Goal: Navigation & Orientation: Find specific page/section

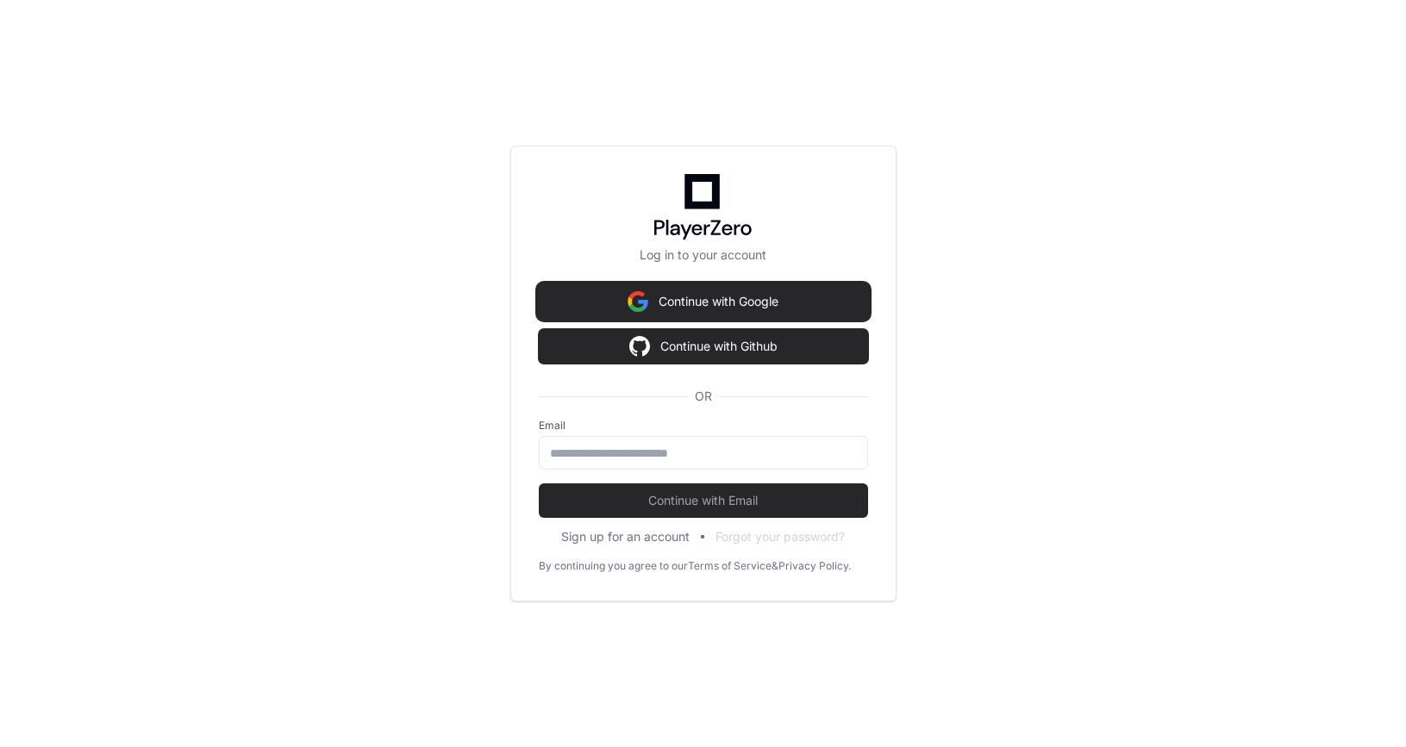
click at [718, 302] on button "Continue with Google" at bounding box center [703, 301] width 329 height 34
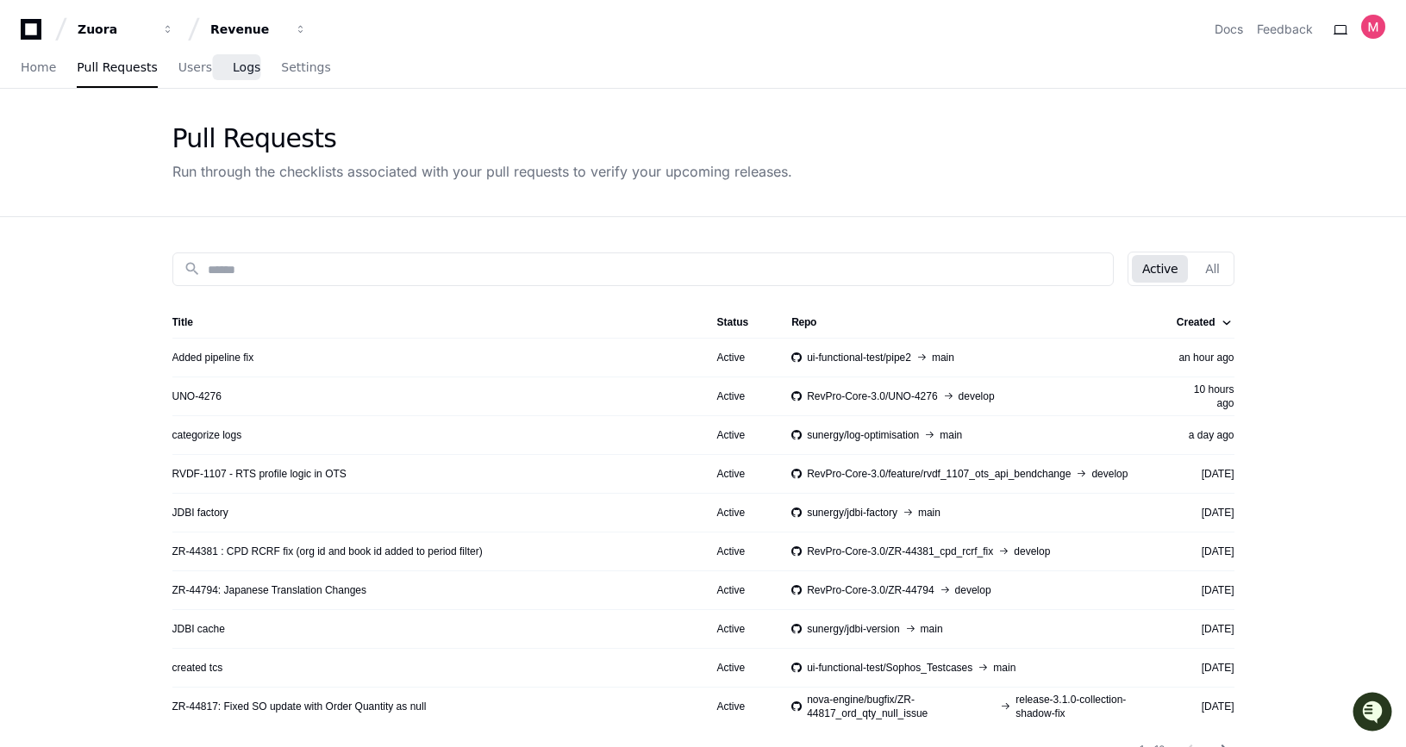
click at [239, 63] on span "Logs" at bounding box center [247, 67] width 28 height 10
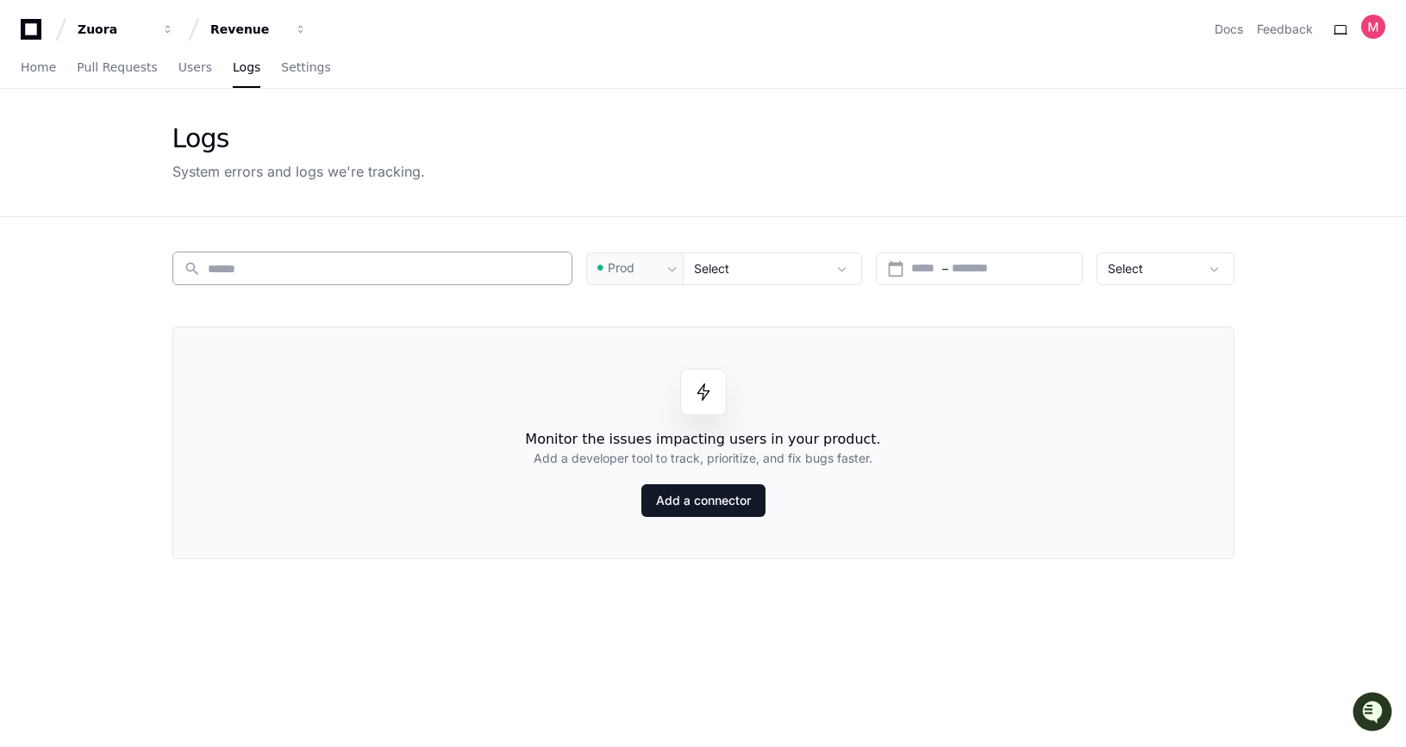
click at [379, 261] on input at bounding box center [384, 268] width 353 height 17
click at [634, 261] on span "Prod" at bounding box center [621, 267] width 27 height 17
click at [503, 313] on div at bounding box center [703, 373] width 1406 height 747
click at [807, 269] on div "Select" at bounding box center [760, 268] width 133 height 17
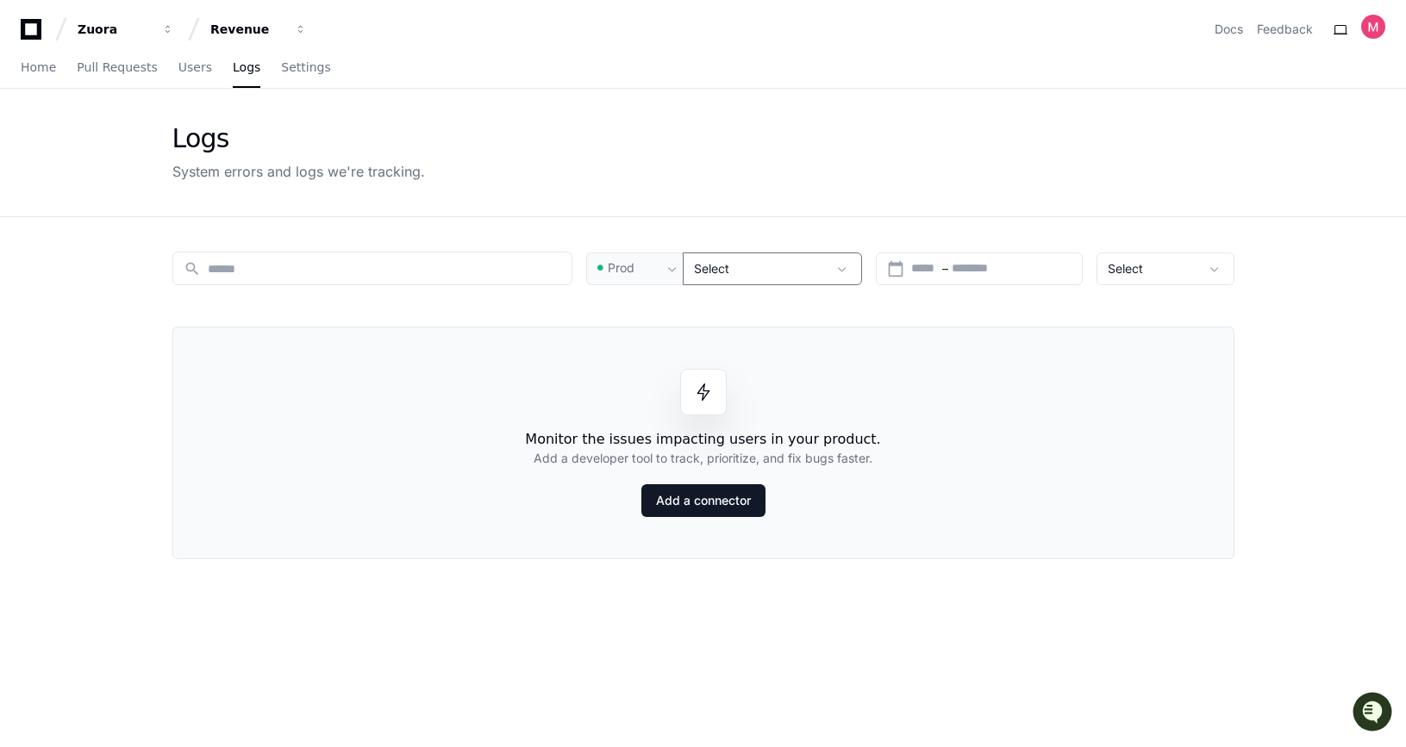
click at [965, 305] on div "search Prod Select calendar_today Start – End date Select Monitor the issues im…" at bounding box center [703, 590] width 1103 height 747
click at [1145, 264] on div "Select" at bounding box center [1153, 268] width 91 height 17
click at [921, 167] on div at bounding box center [703, 373] width 1406 height 747
click at [297, 68] on span "Settings" at bounding box center [305, 67] width 49 height 10
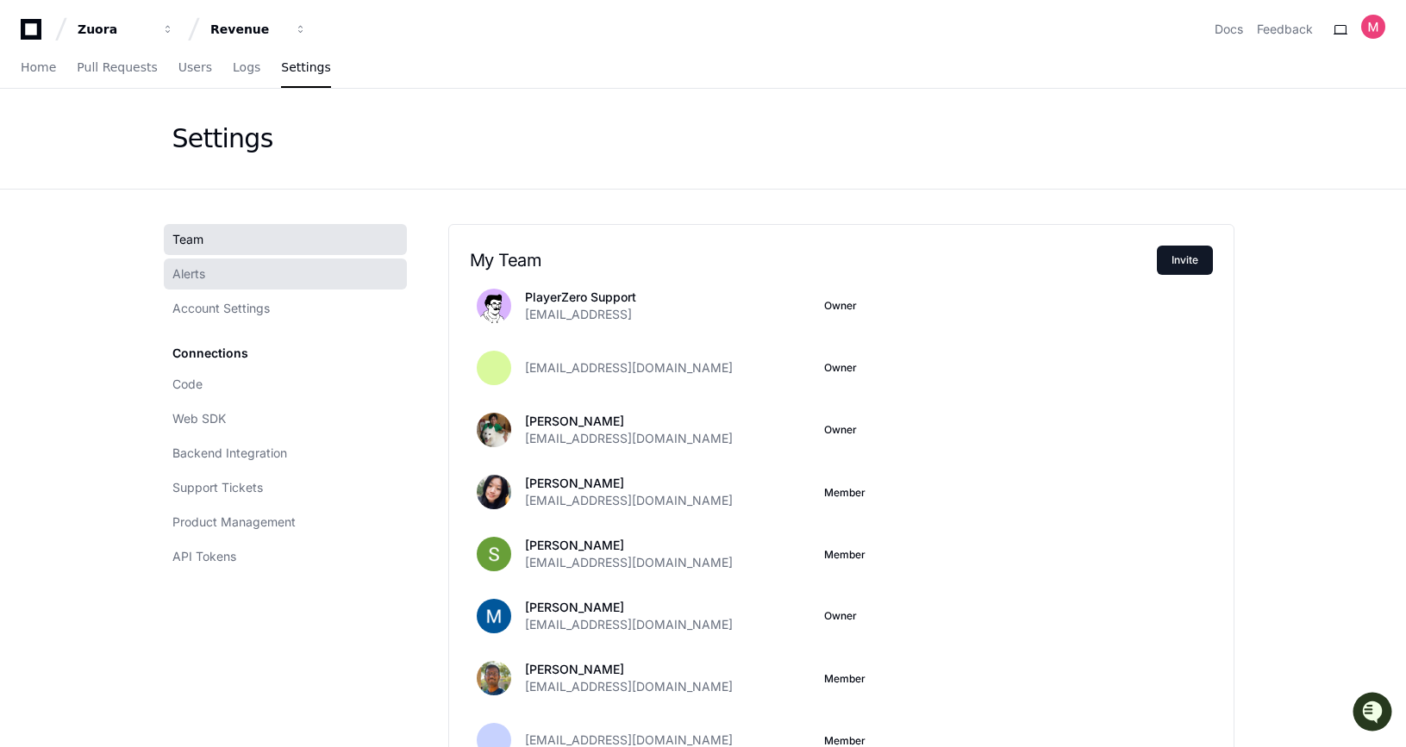
click at [237, 278] on link "Alerts" at bounding box center [285, 274] width 243 height 31
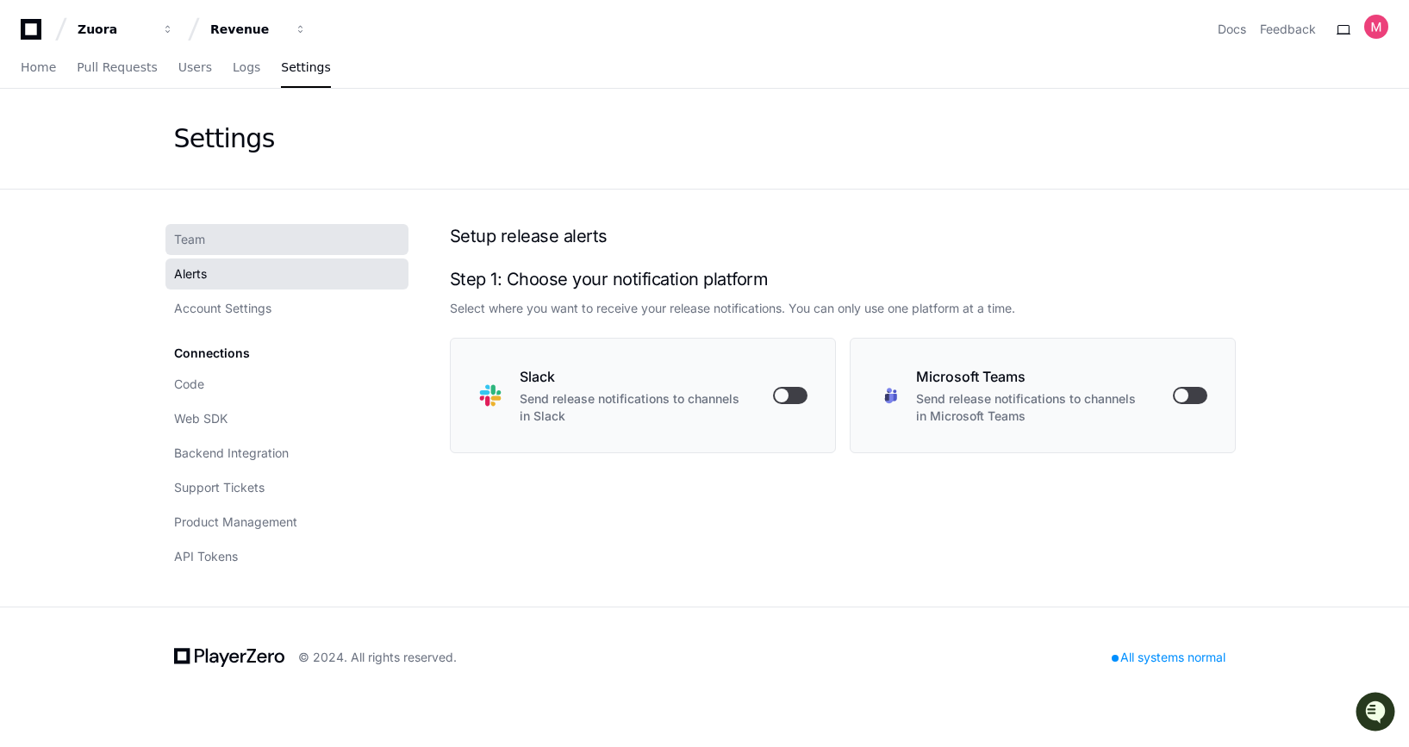
click at [202, 238] on span "Team" at bounding box center [189, 239] width 31 height 17
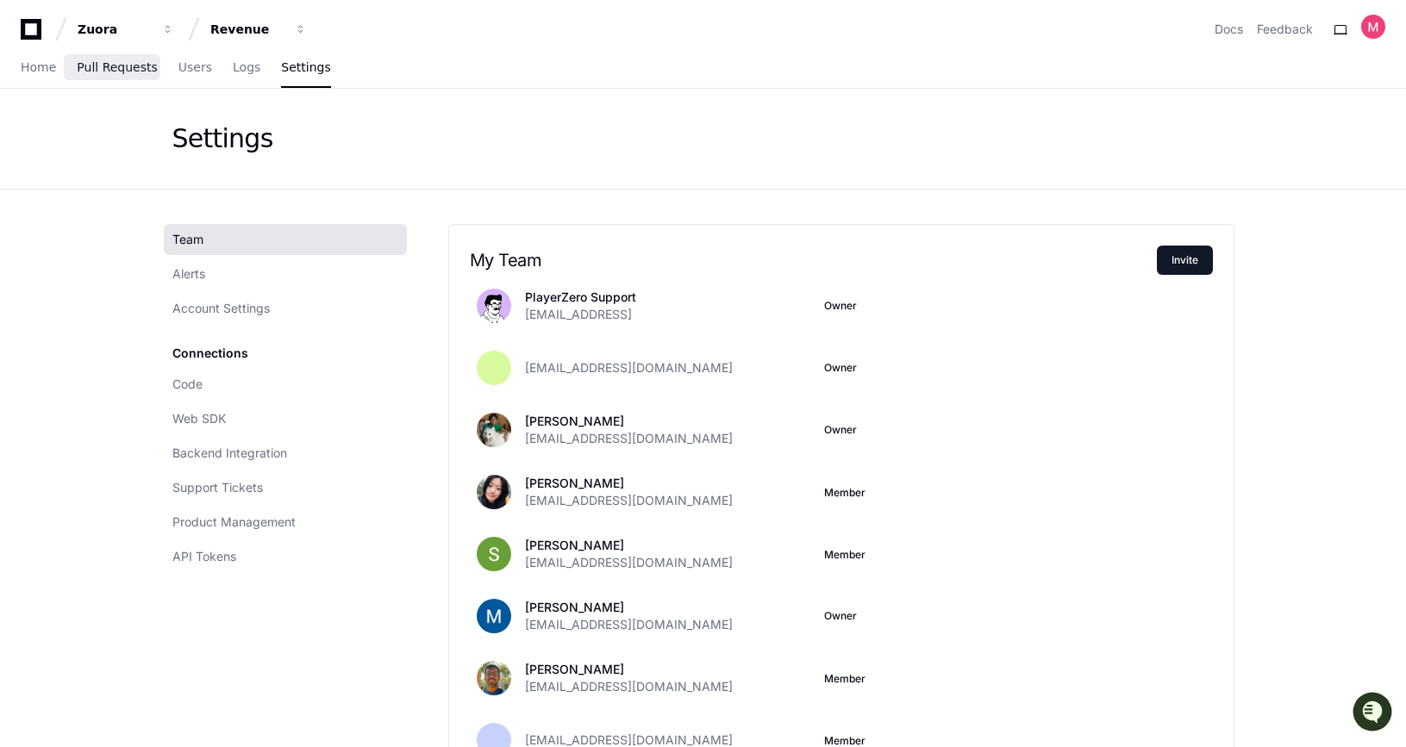
click at [103, 64] on span "Pull Requests" at bounding box center [117, 67] width 80 height 10
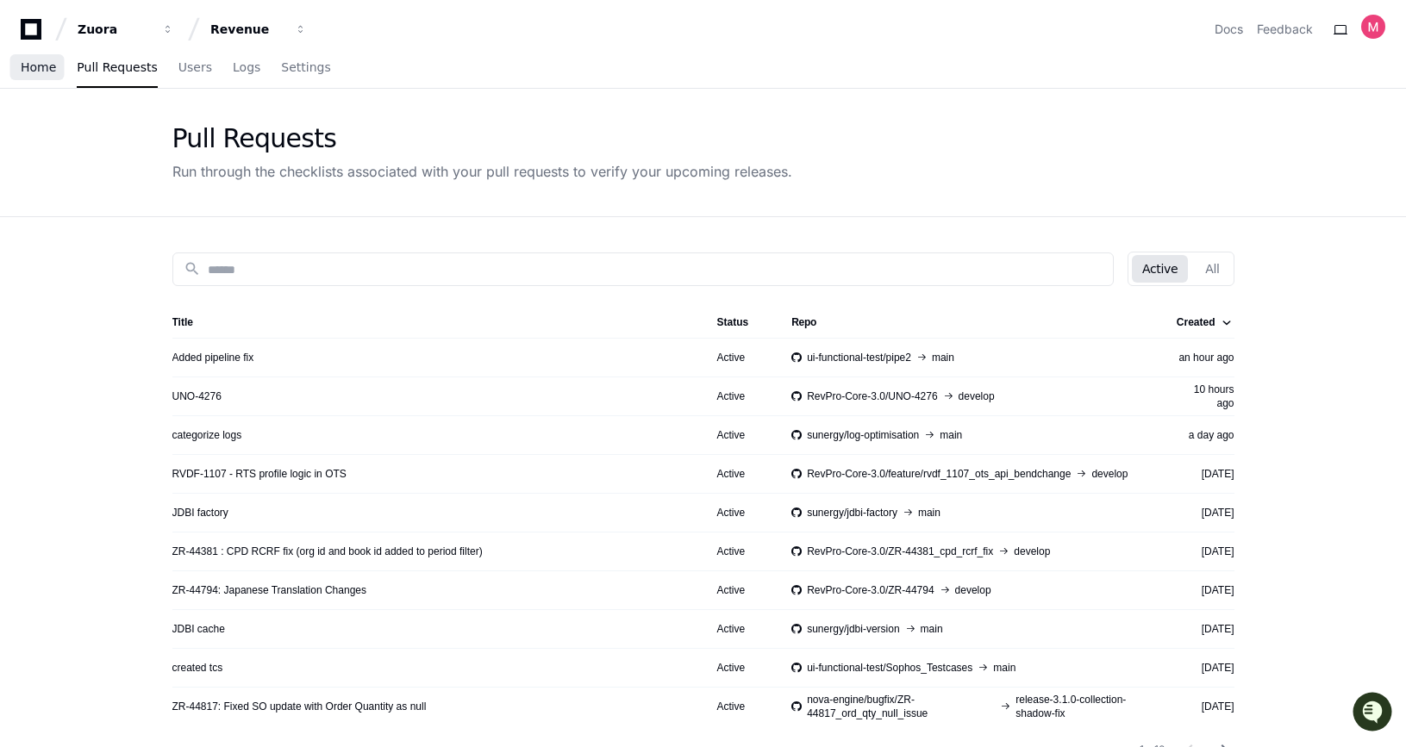
click at [34, 66] on span "Home" at bounding box center [38, 67] width 35 height 10
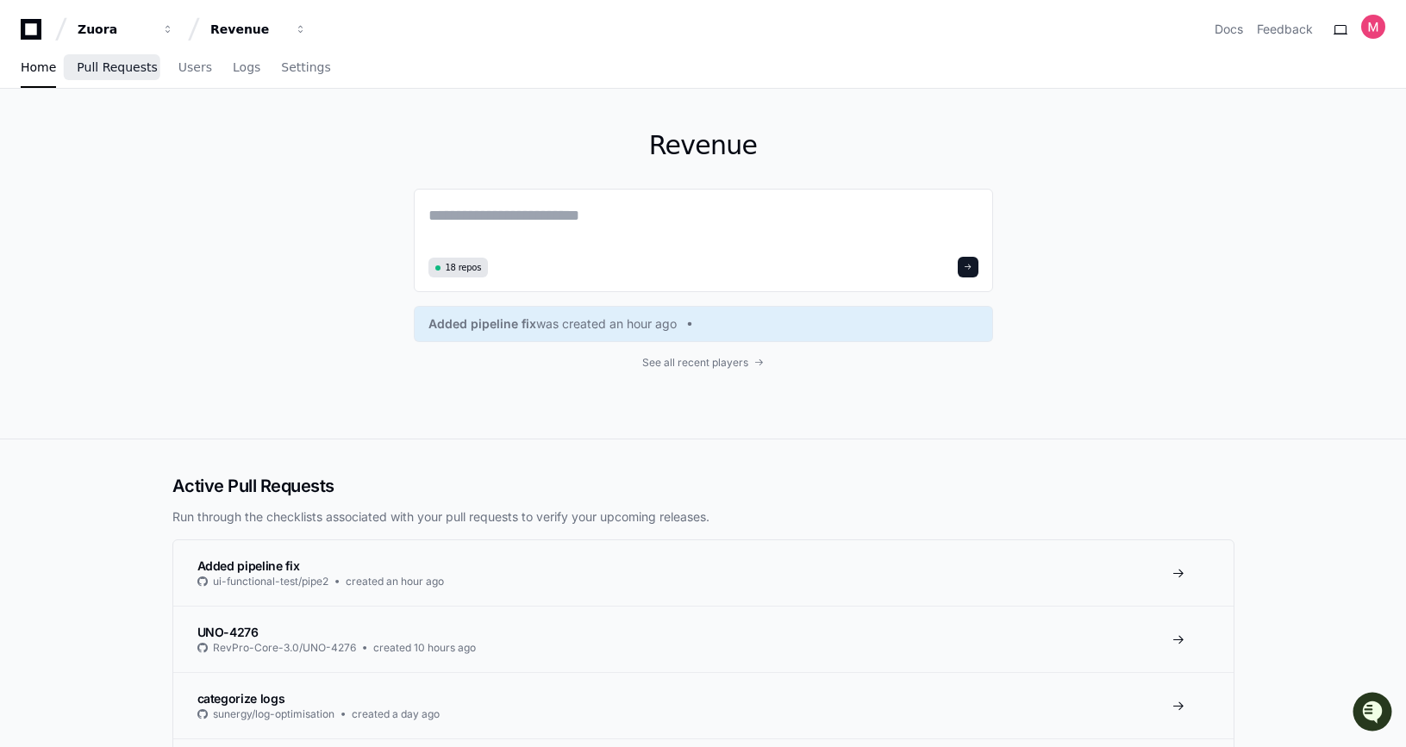
click at [97, 59] on link "Pull Requests" at bounding box center [117, 68] width 80 height 40
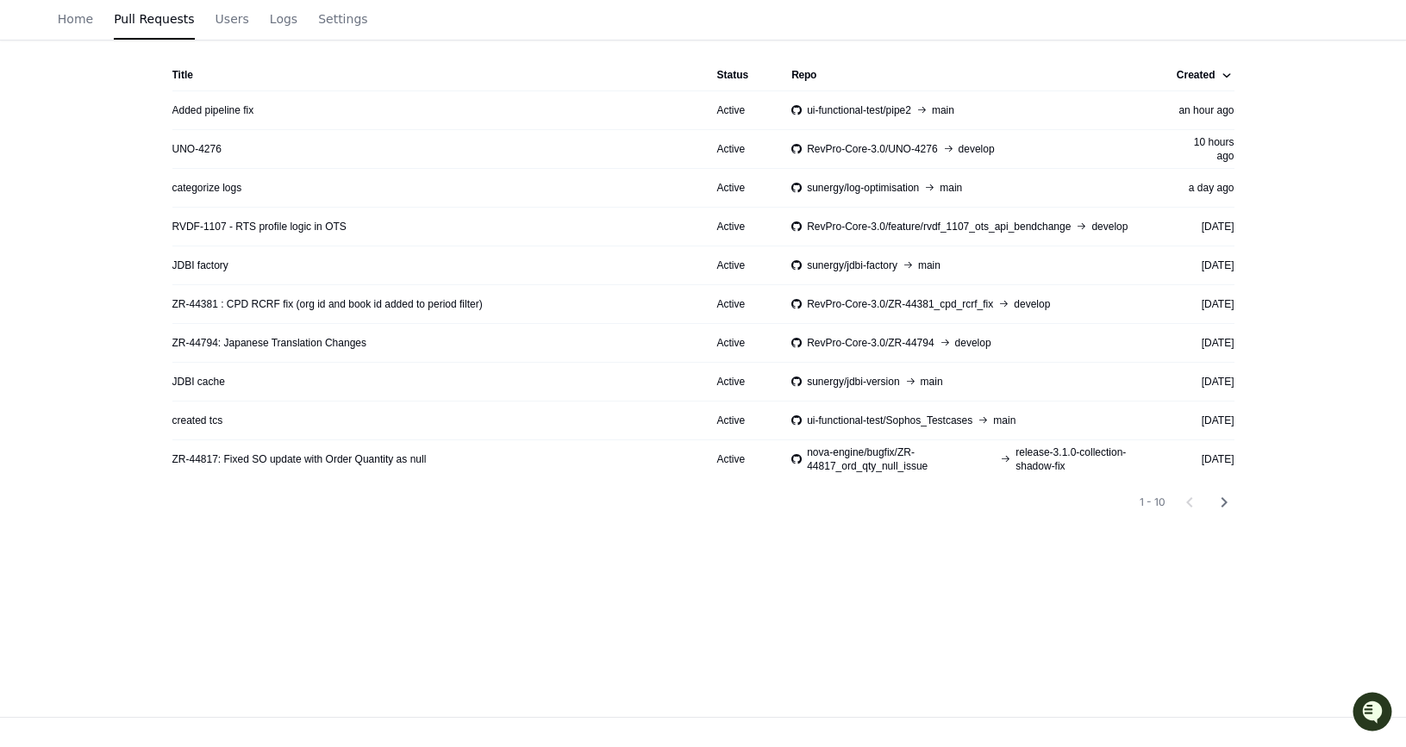
scroll to position [246, 0]
click at [199, 149] on link "UNO-4276" at bounding box center [196, 151] width 49 height 14
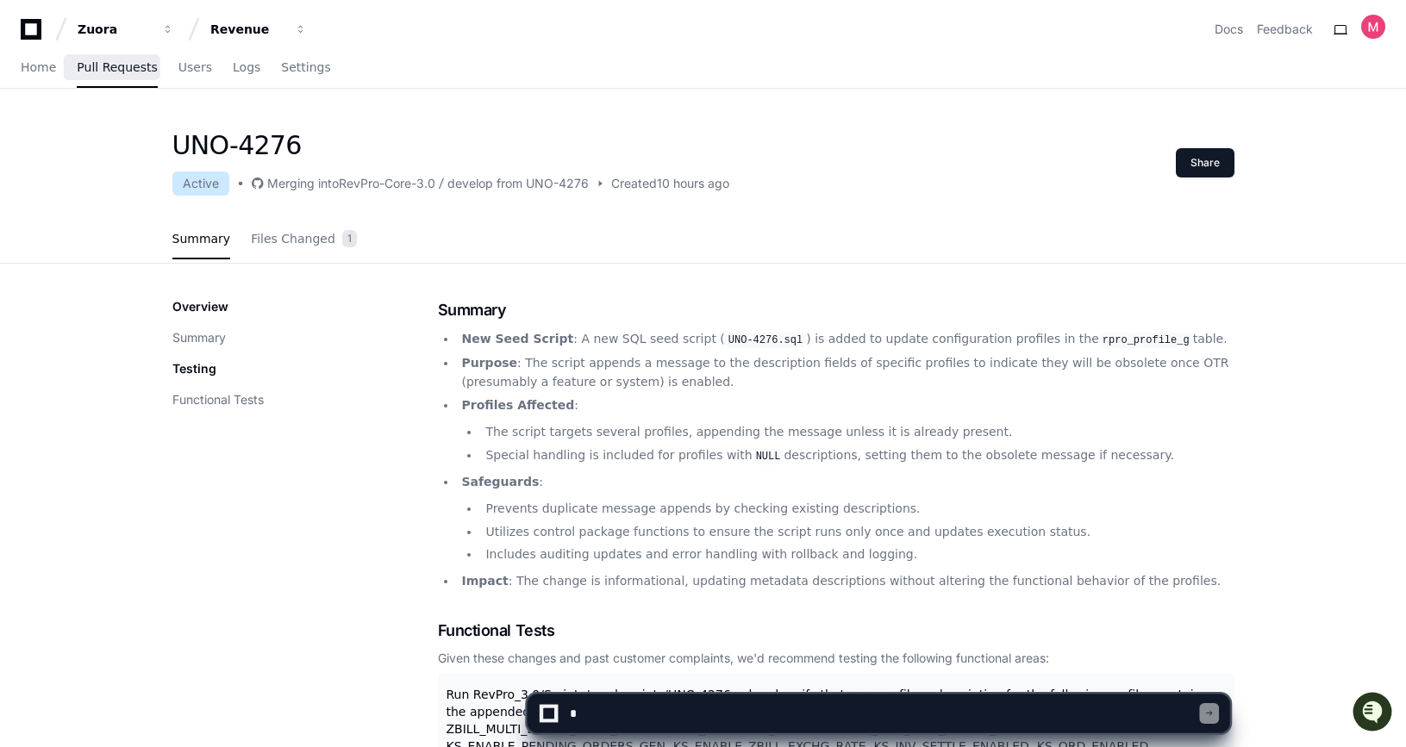
click at [108, 65] on span "Pull Requests" at bounding box center [117, 67] width 80 height 10
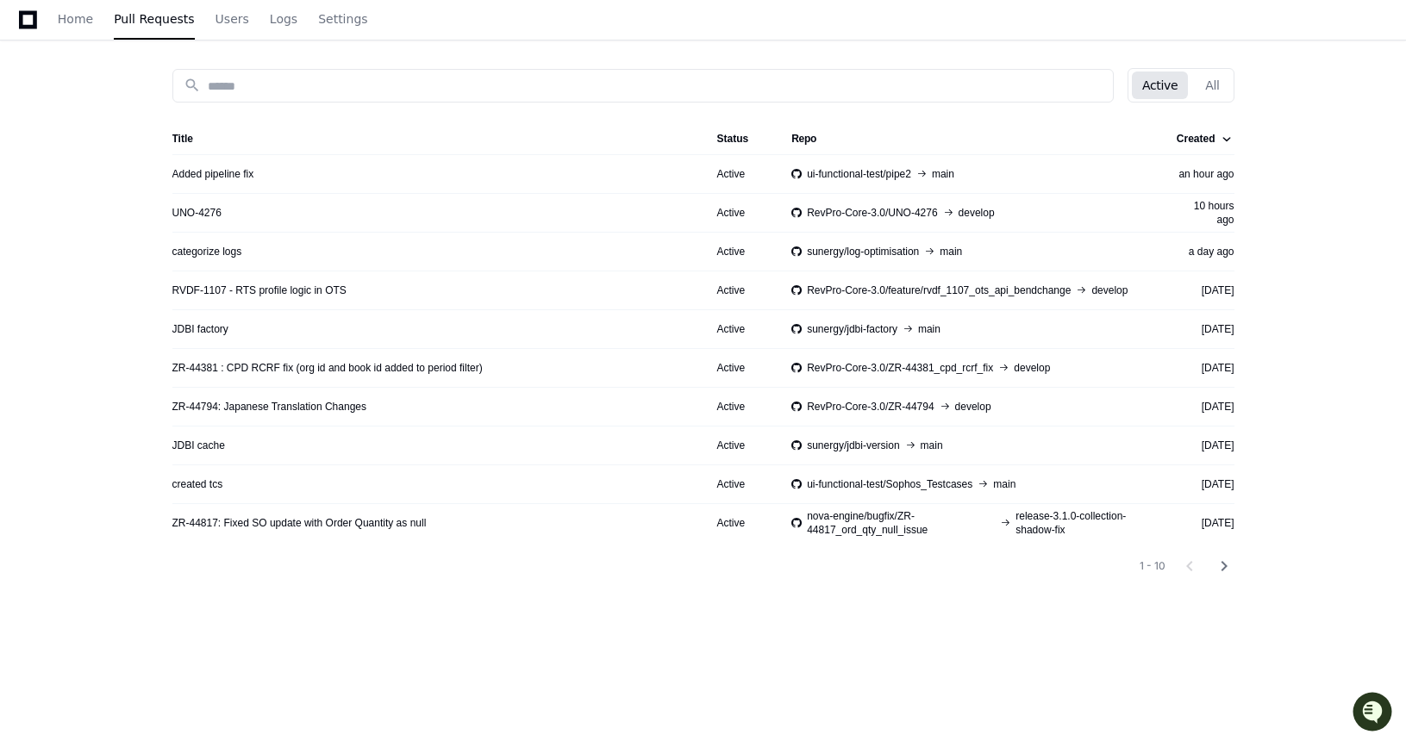
scroll to position [192, 0]
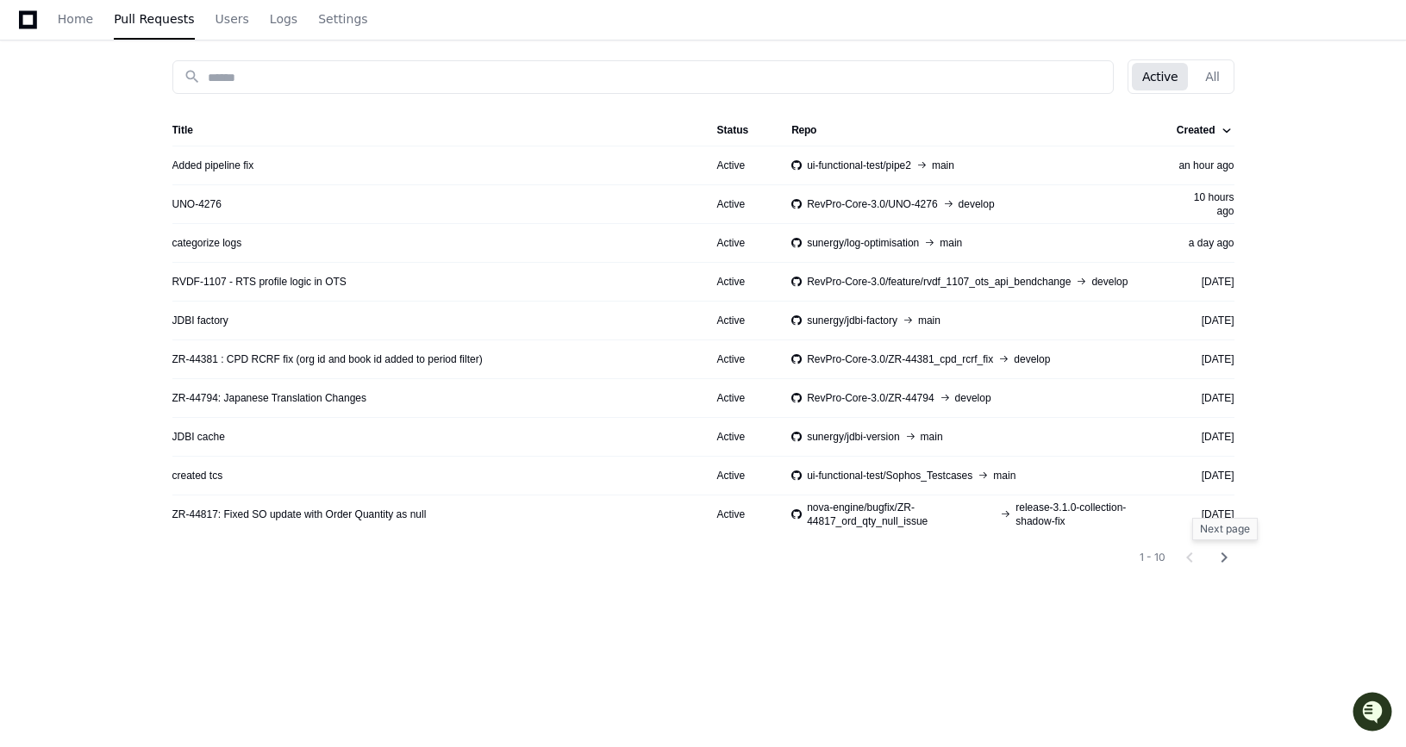
click at [1224, 556] on mat-icon "chevron_right" at bounding box center [1224, 557] width 21 height 21
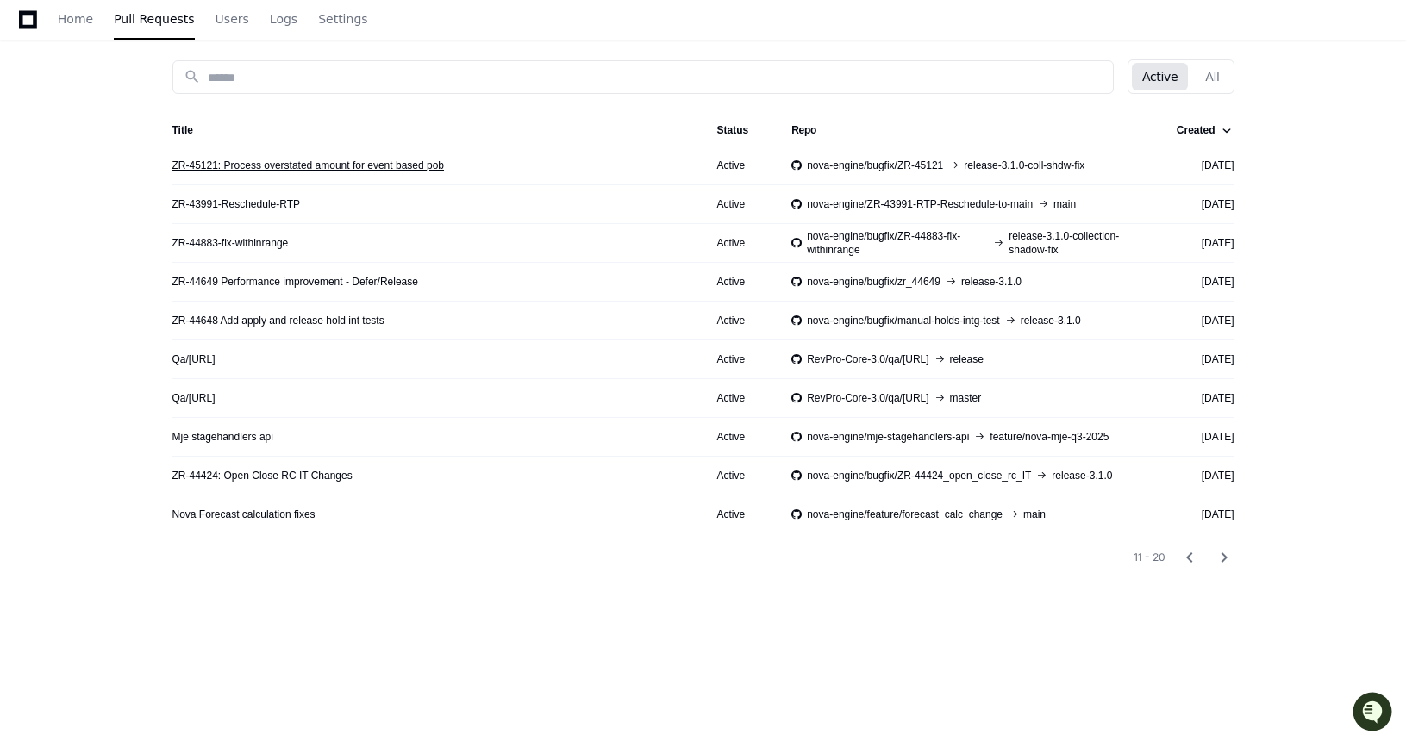
click at [305, 166] on link "ZR-45121: Process overstated amount for event based pob" at bounding box center [308, 166] width 272 height 14
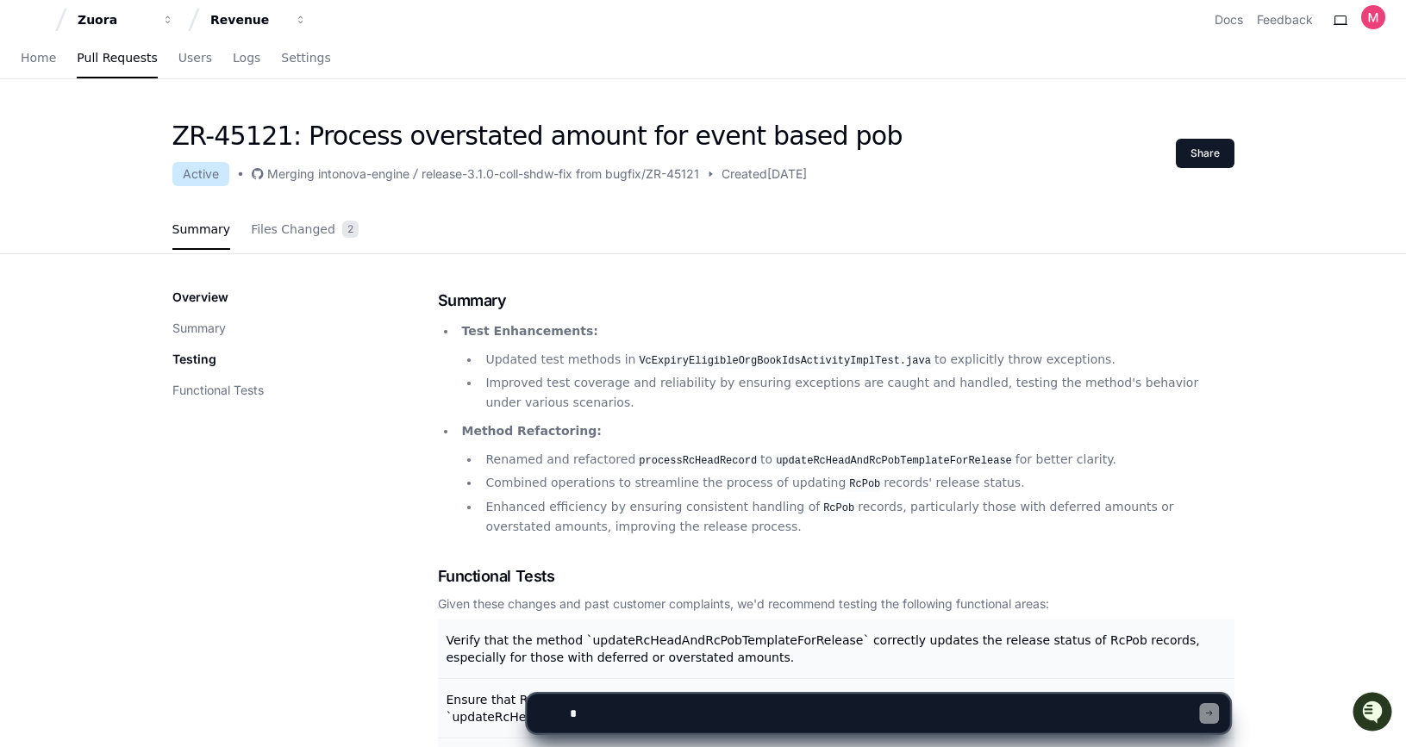
scroll to position [22, 0]
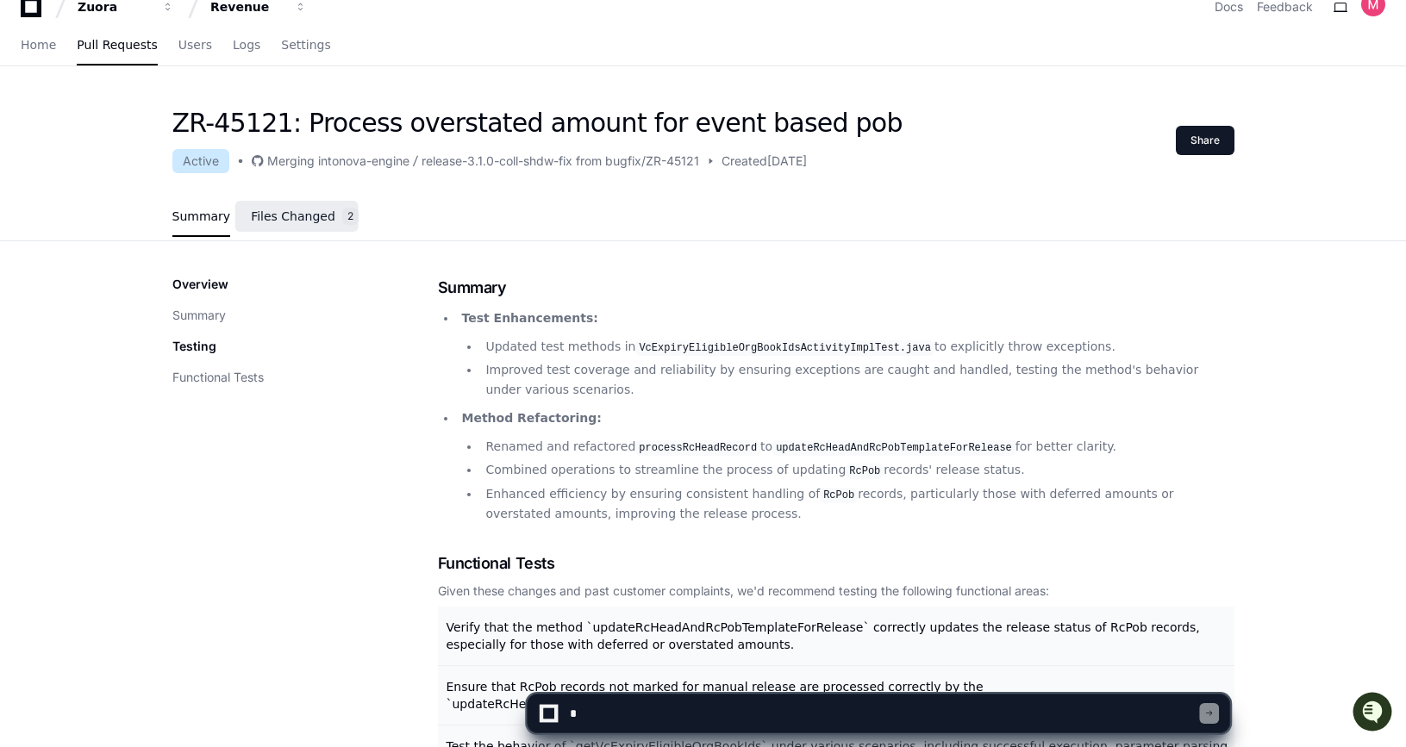
click at [306, 214] on span "Files Changed" at bounding box center [293, 216] width 84 height 10
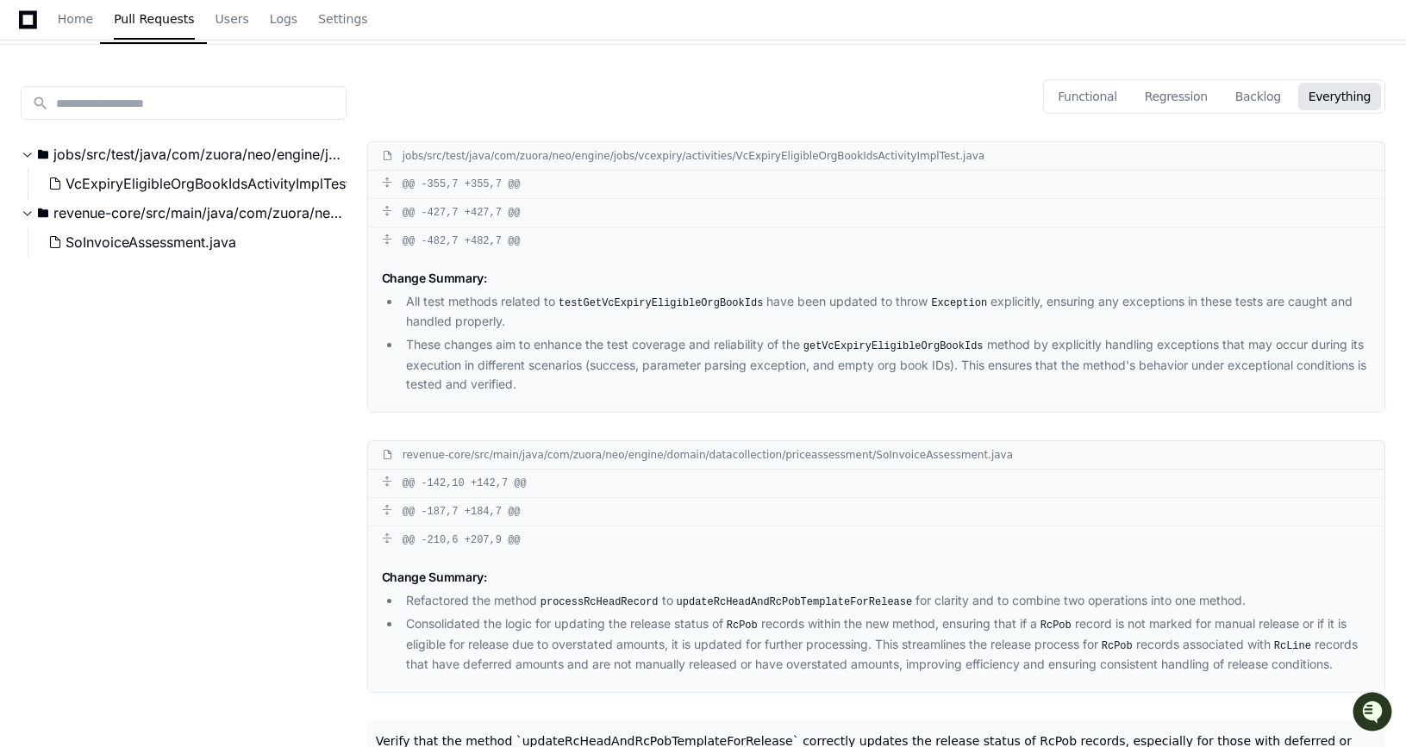
scroll to position [0, 0]
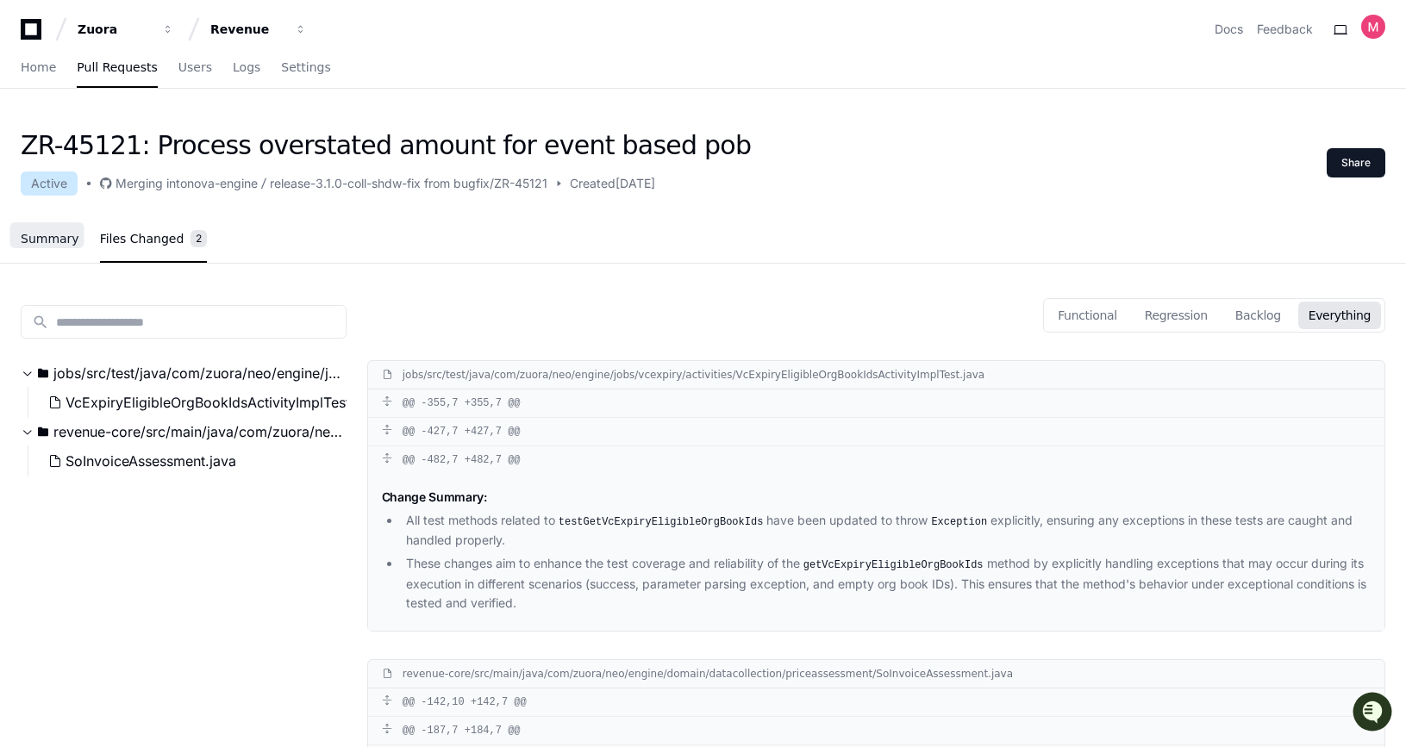
click at [62, 238] on span "Summary" at bounding box center [50, 239] width 59 height 10
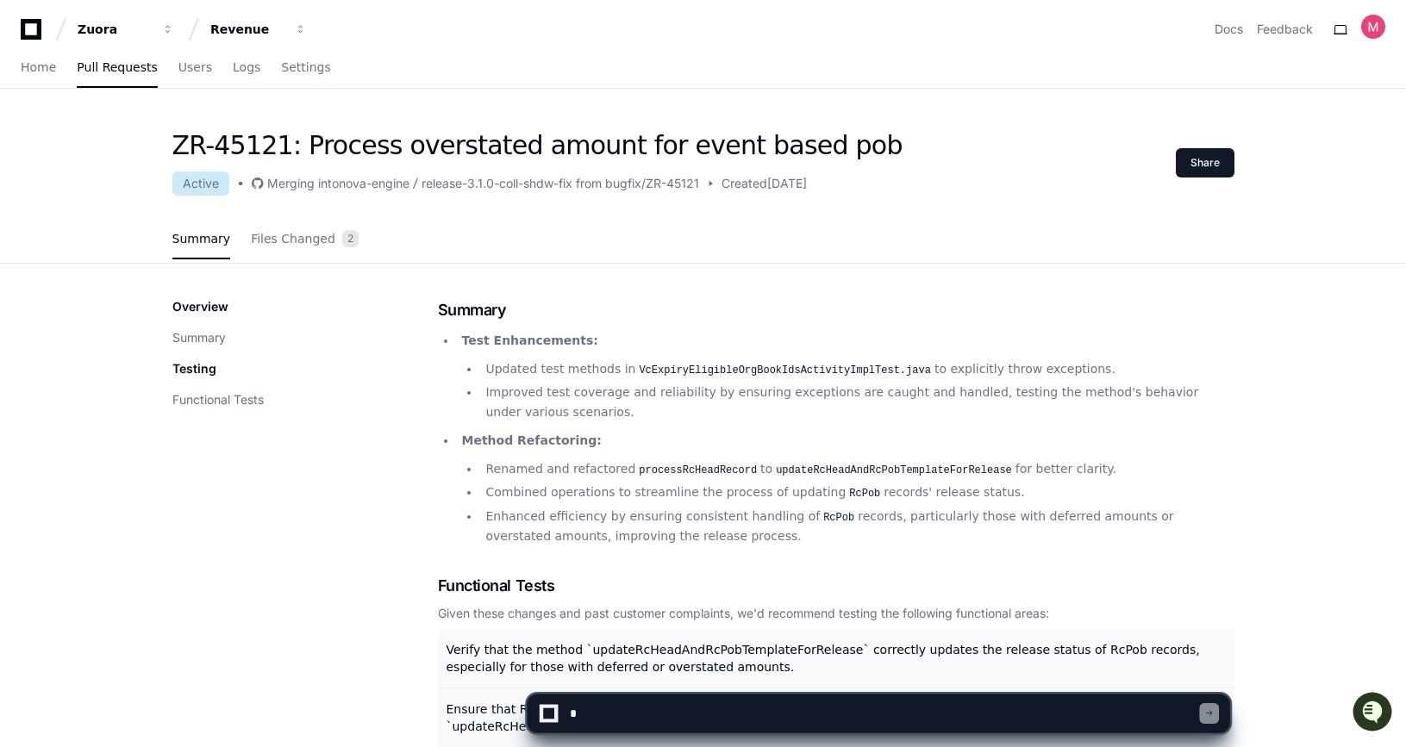
scroll to position [192, 0]
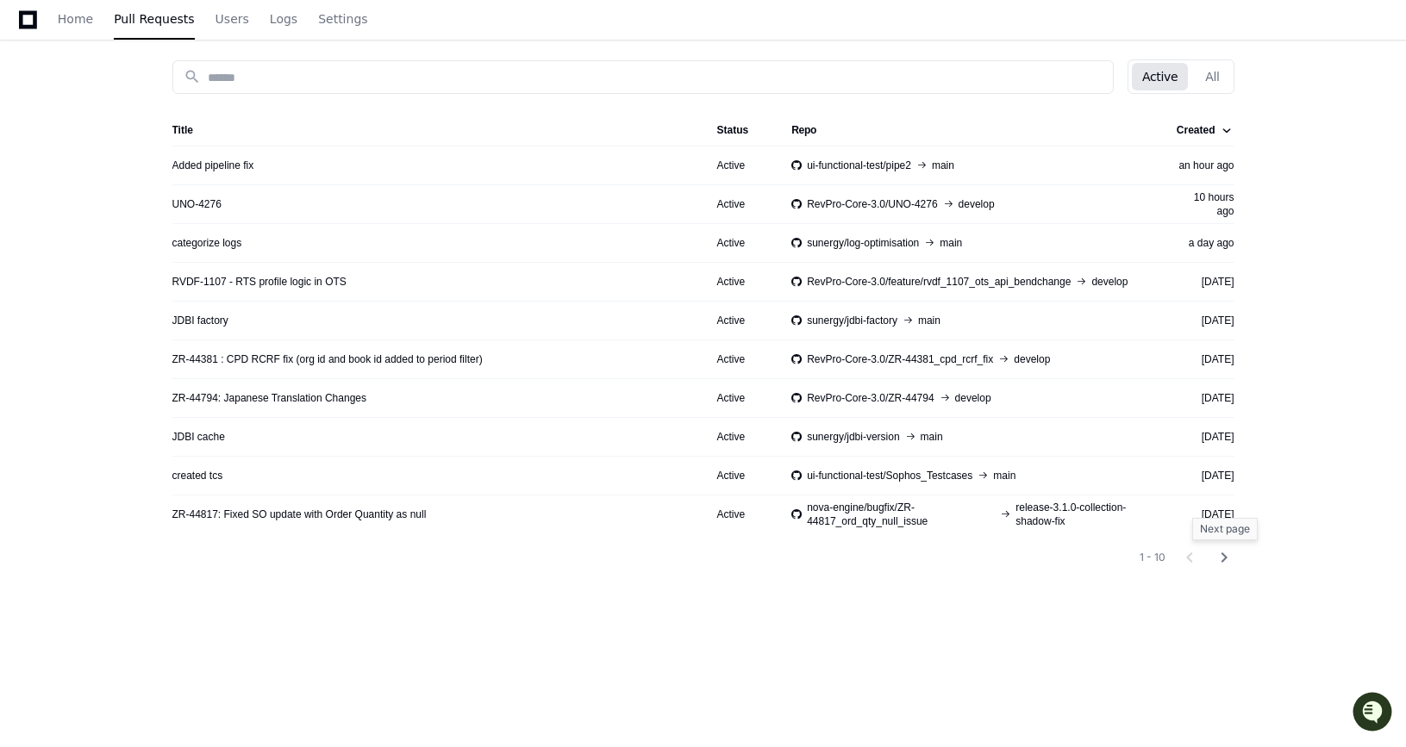
click at [1223, 559] on mat-icon "chevron_right" at bounding box center [1224, 557] width 21 height 21
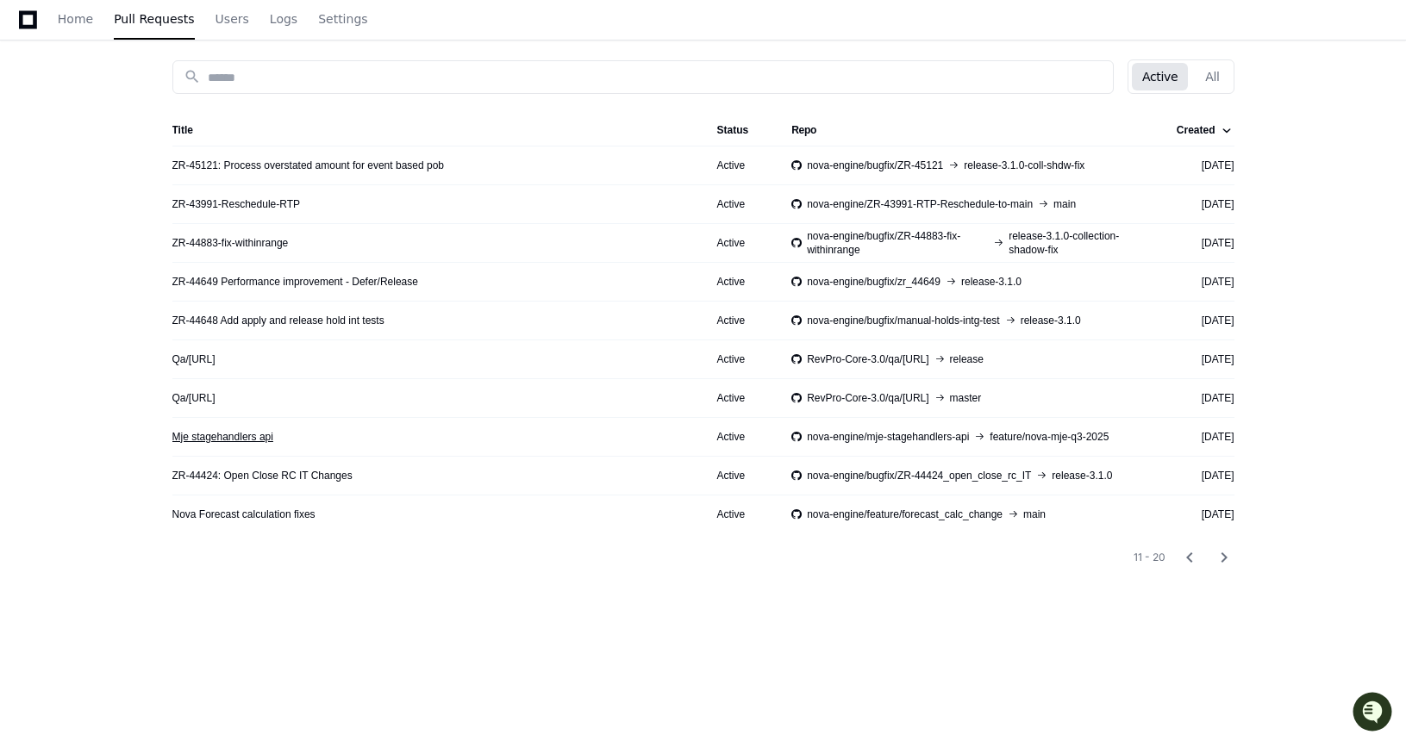
click at [218, 430] on link "Mje stagehandlers api" at bounding box center [222, 437] width 101 height 14
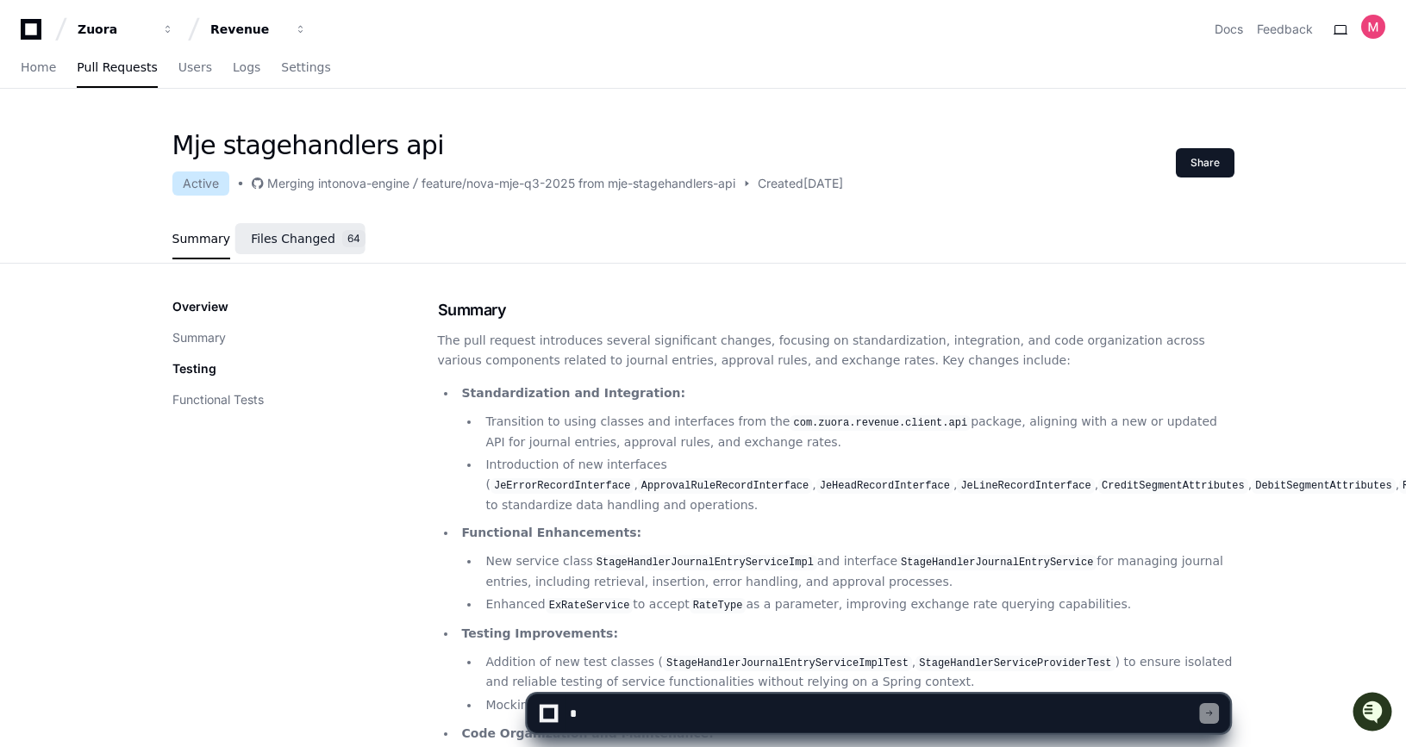
click at [306, 225] on link "Files Changed 64" at bounding box center [308, 239] width 115 height 47
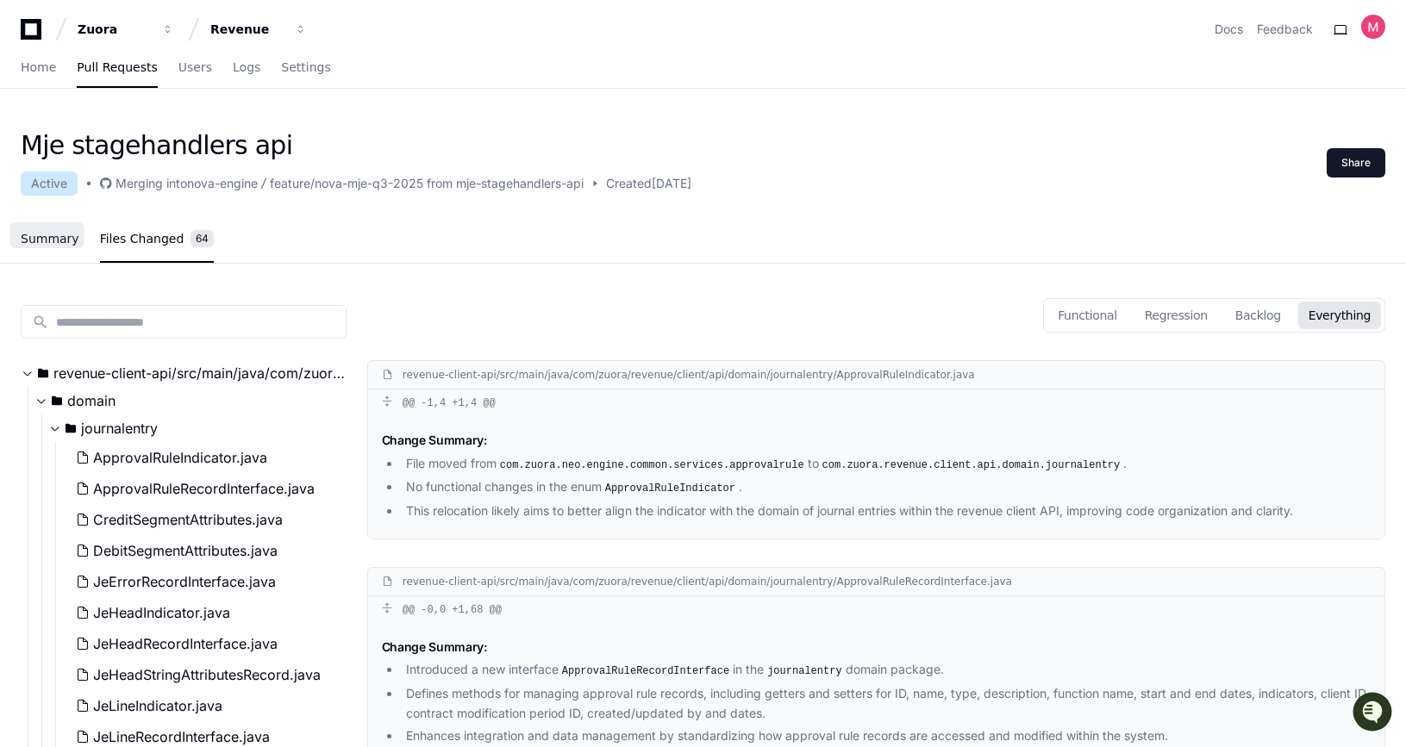
click at [42, 234] on span "Summary" at bounding box center [50, 239] width 59 height 10
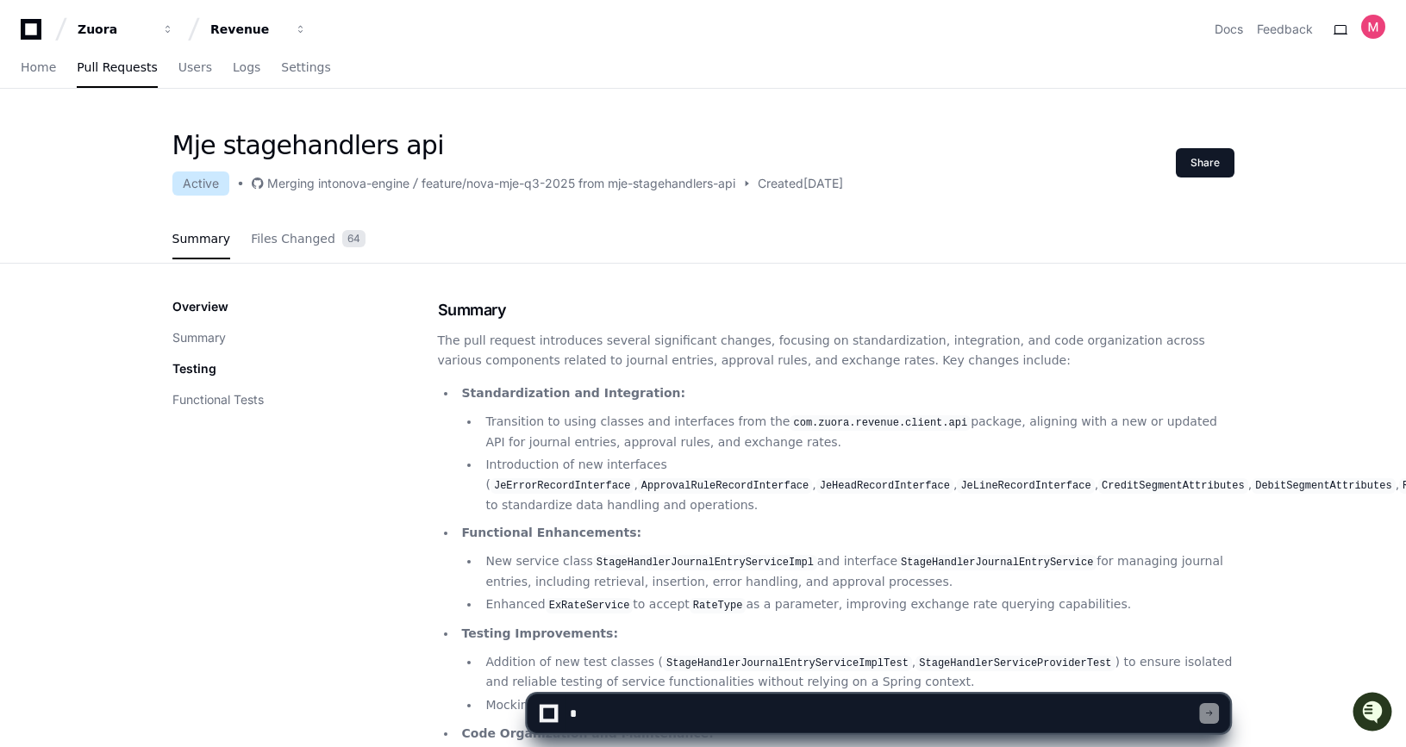
click at [658, 722] on textarea at bounding box center [883, 714] width 634 height 38
type textarea "**********"
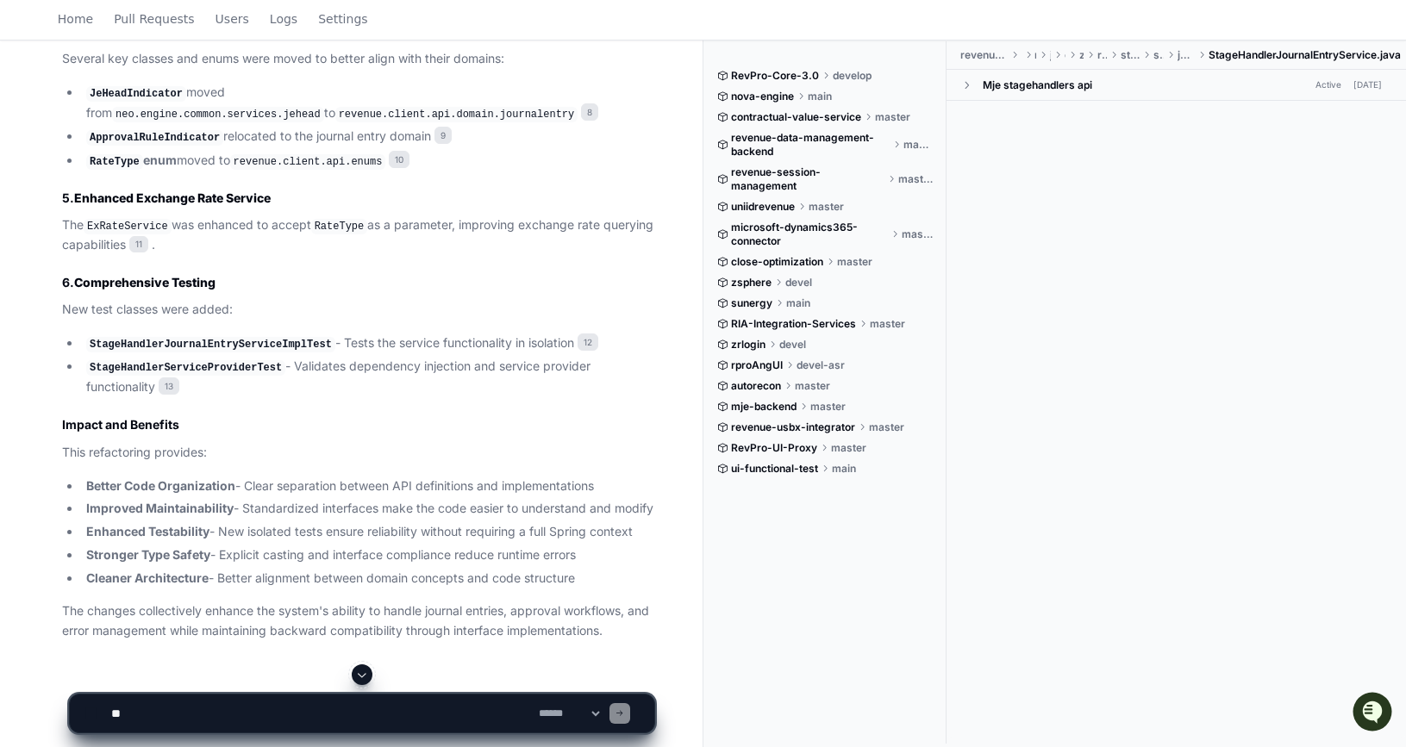
scroll to position [1466, 0]
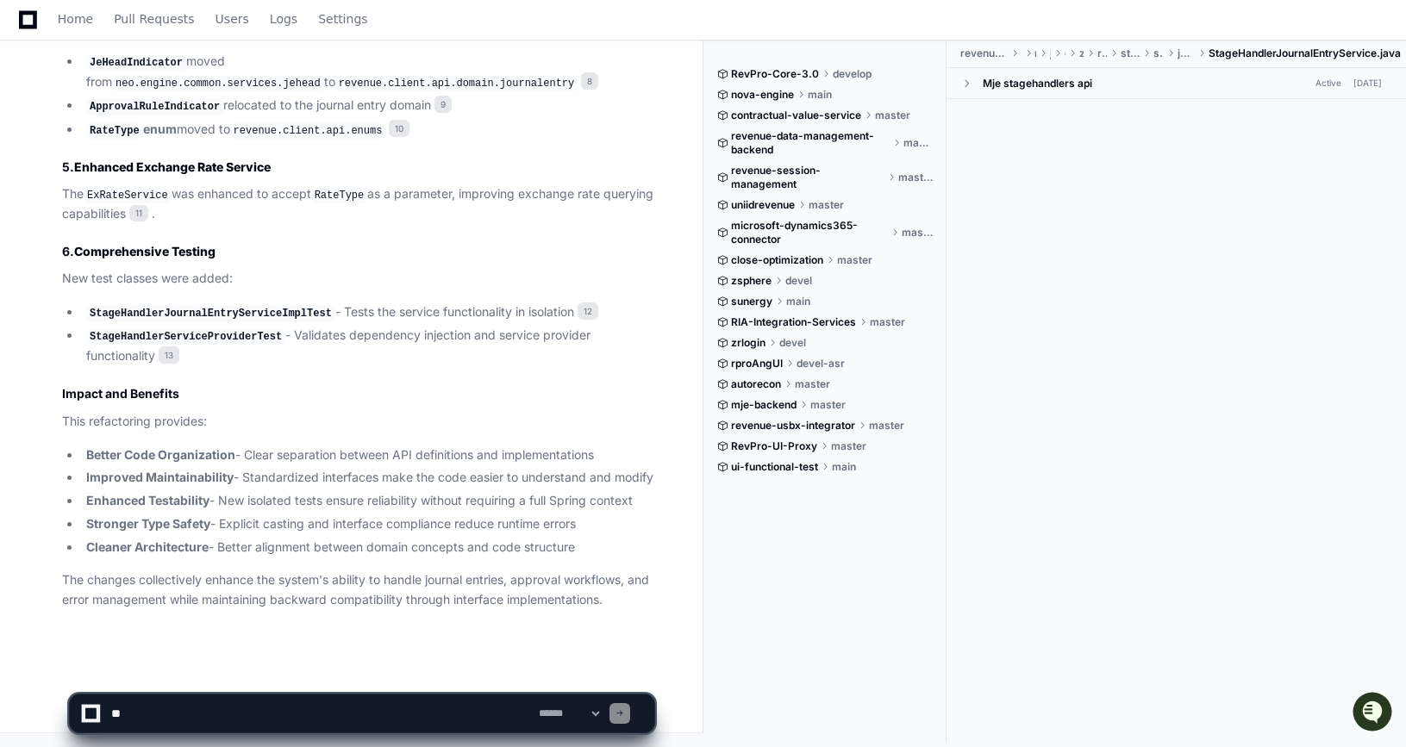
click at [279, 711] on textarea at bounding box center [322, 714] width 428 height 38
type textarea "**********"
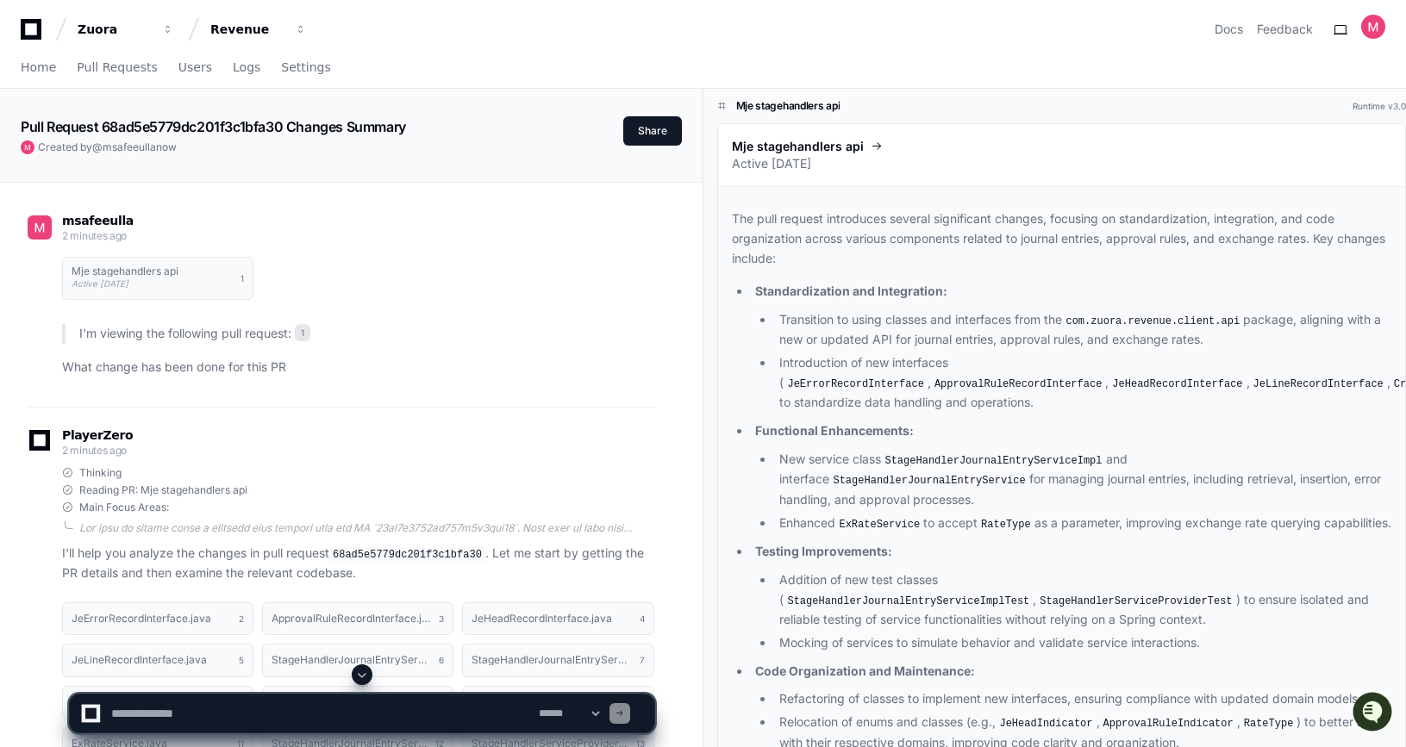
scroll to position [84, 0]
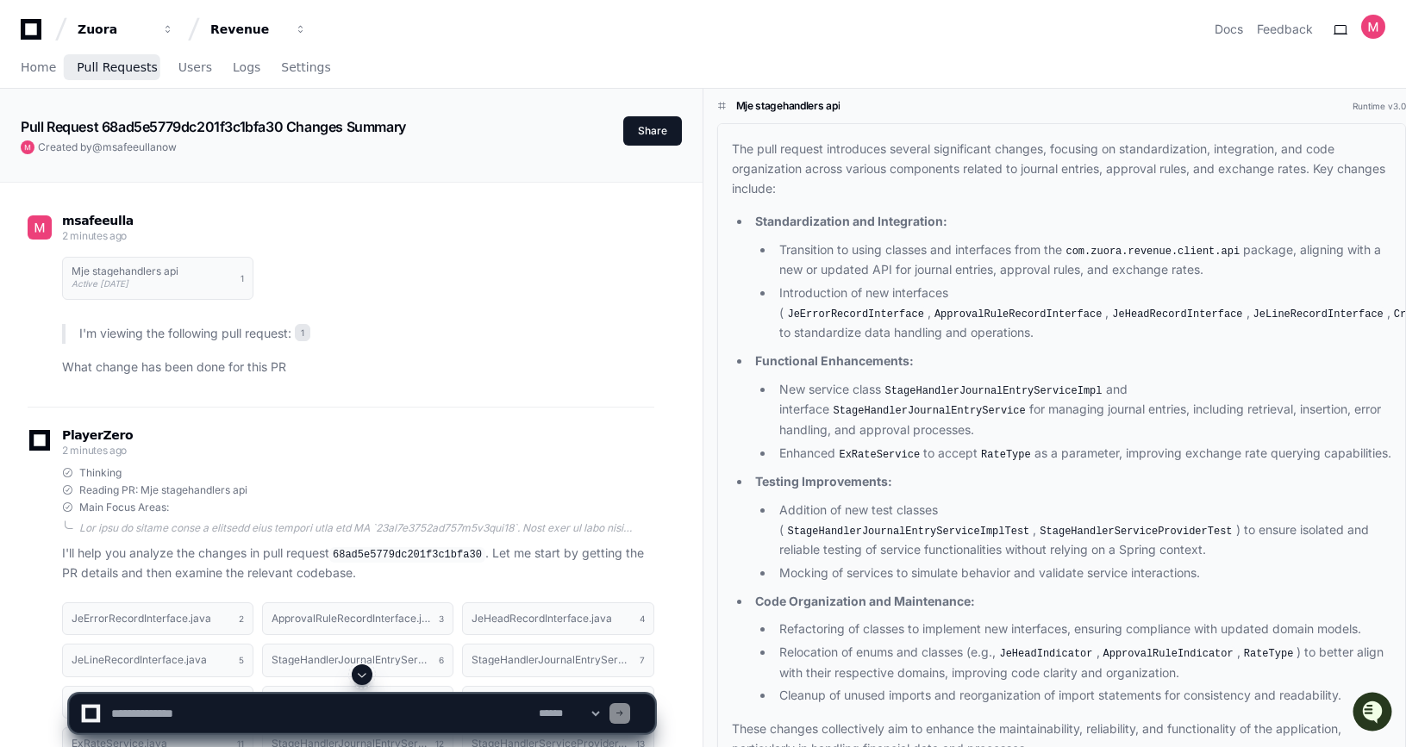
click at [97, 66] on span "Pull Requests" at bounding box center [117, 67] width 80 height 10
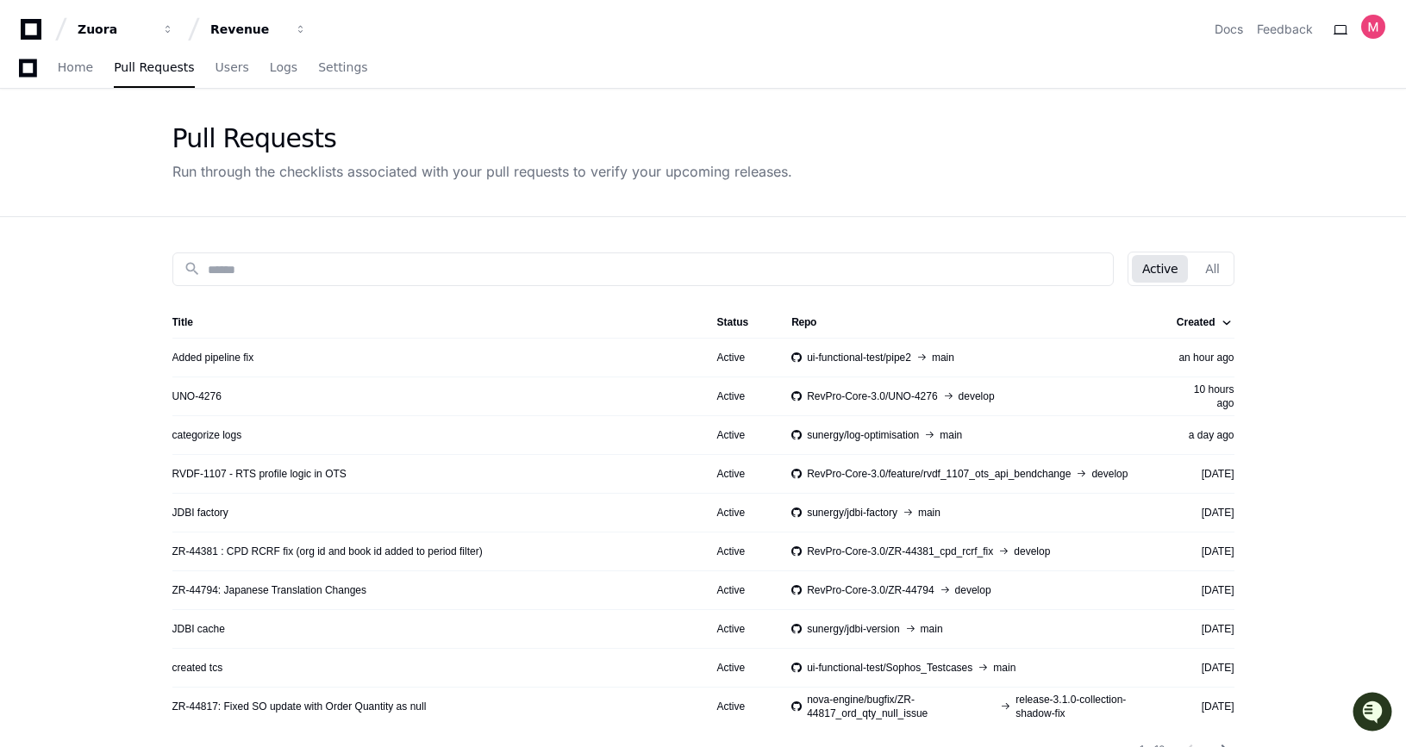
scroll to position [318, 0]
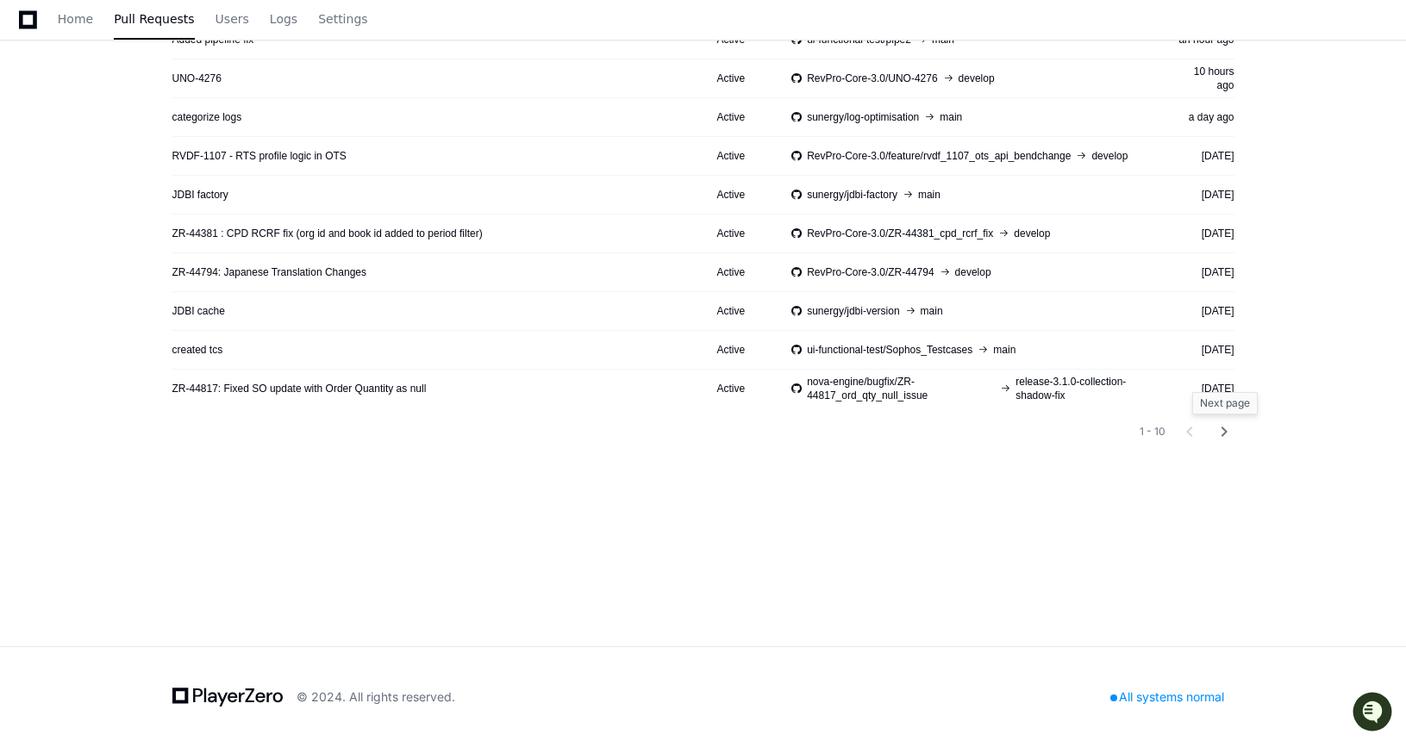
click at [1228, 424] on mat-icon "chevron_right" at bounding box center [1224, 431] width 21 height 21
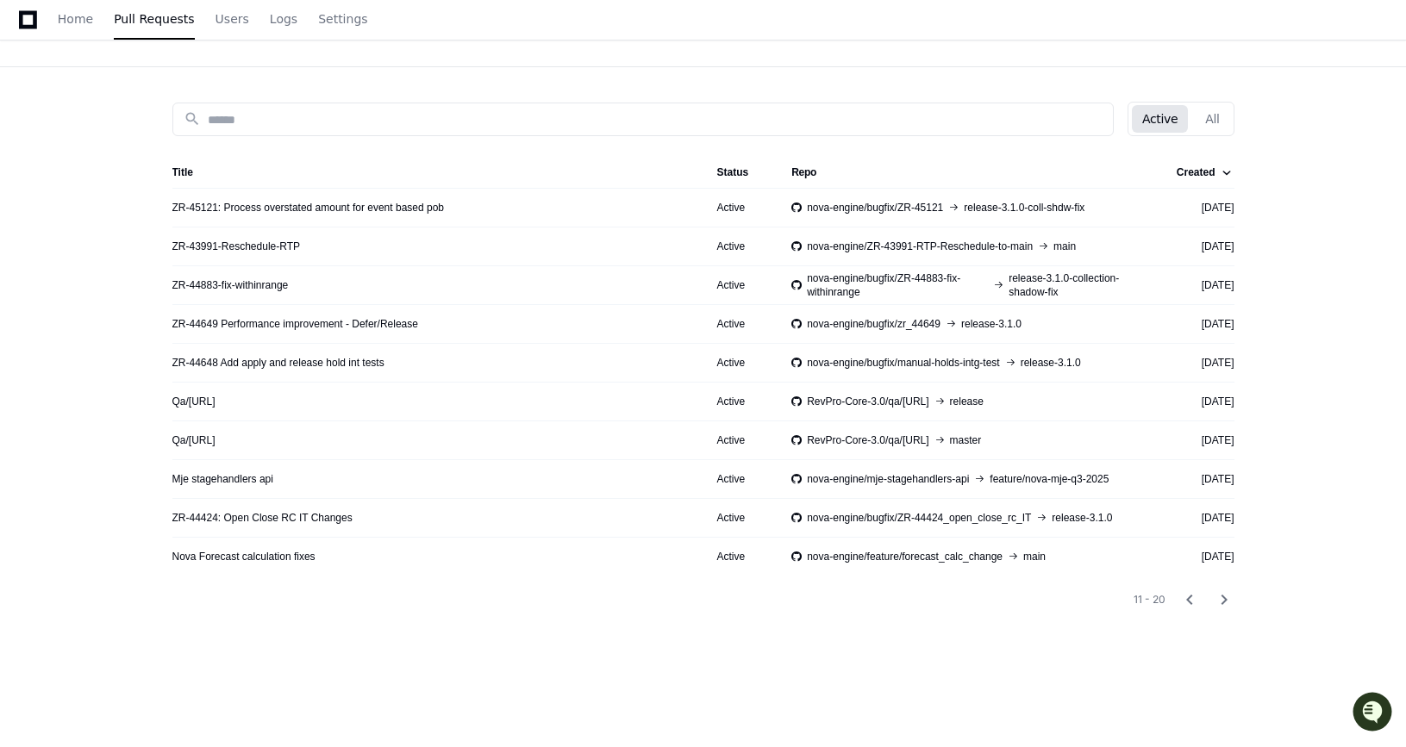
scroll to position [124, 0]
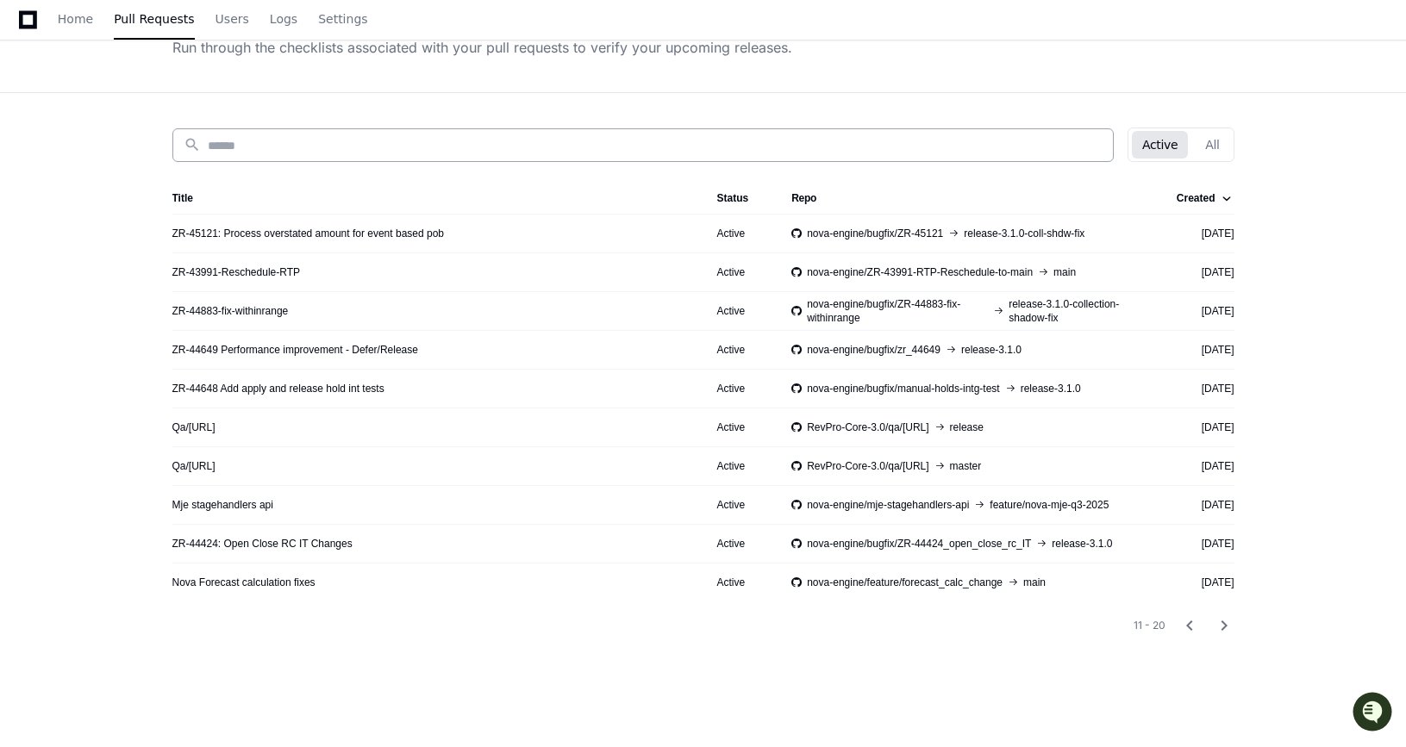
click at [488, 137] on input at bounding box center [655, 145] width 895 height 17
click at [1223, 627] on mat-icon "chevron_right" at bounding box center [1224, 625] width 21 height 21
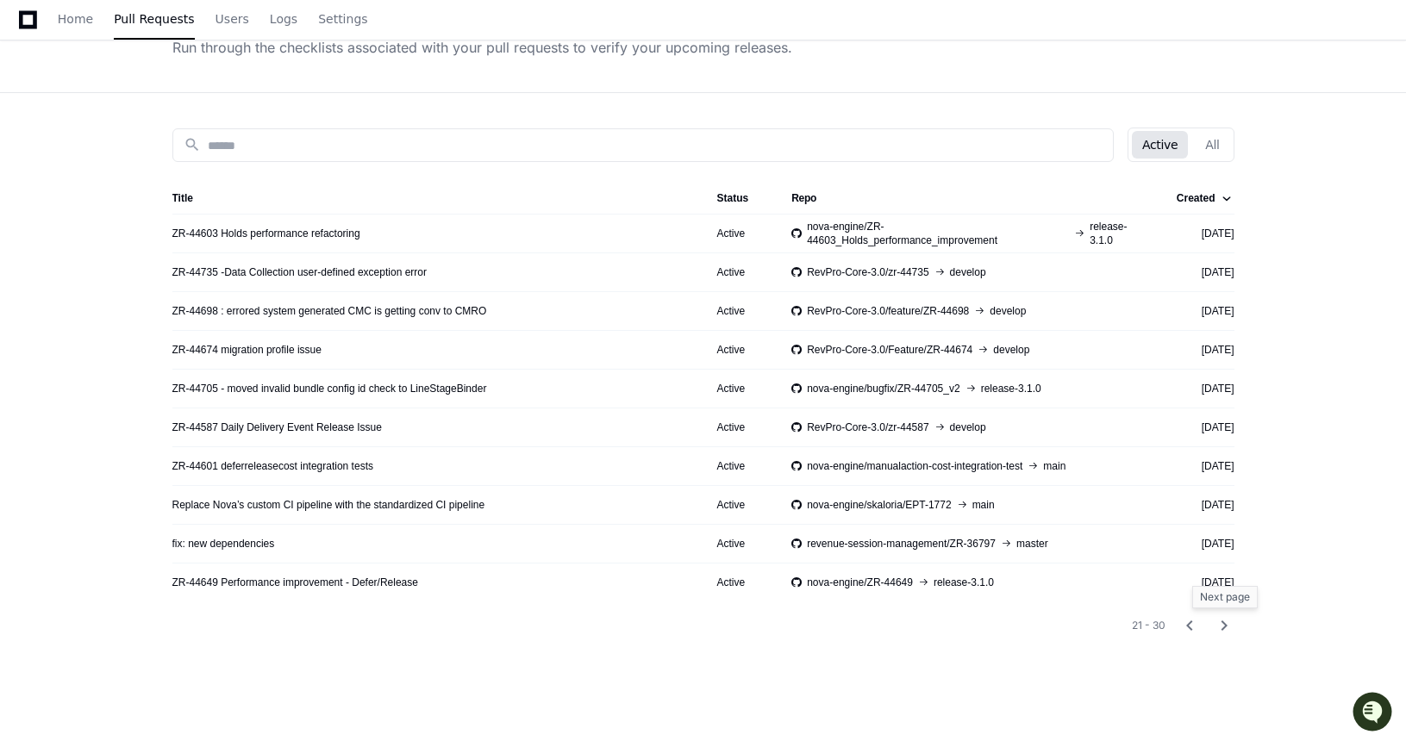
click at [1227, 626] on mat-icon "chevron_right" at bounding box center [1224, 625] width 21 height 21
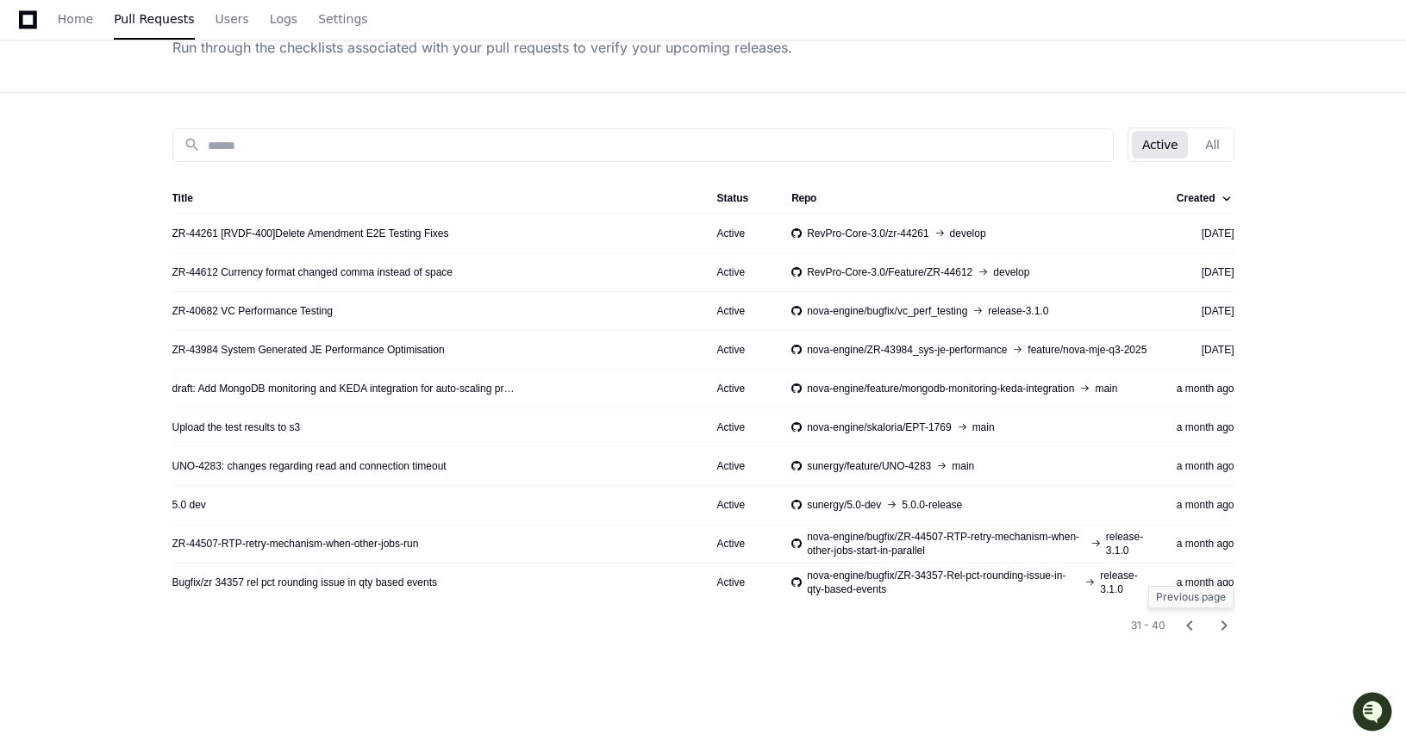
click at [1188, 622] on mat-icon "chevron_left" at bounding box center [1189, 625] width 21 height 21
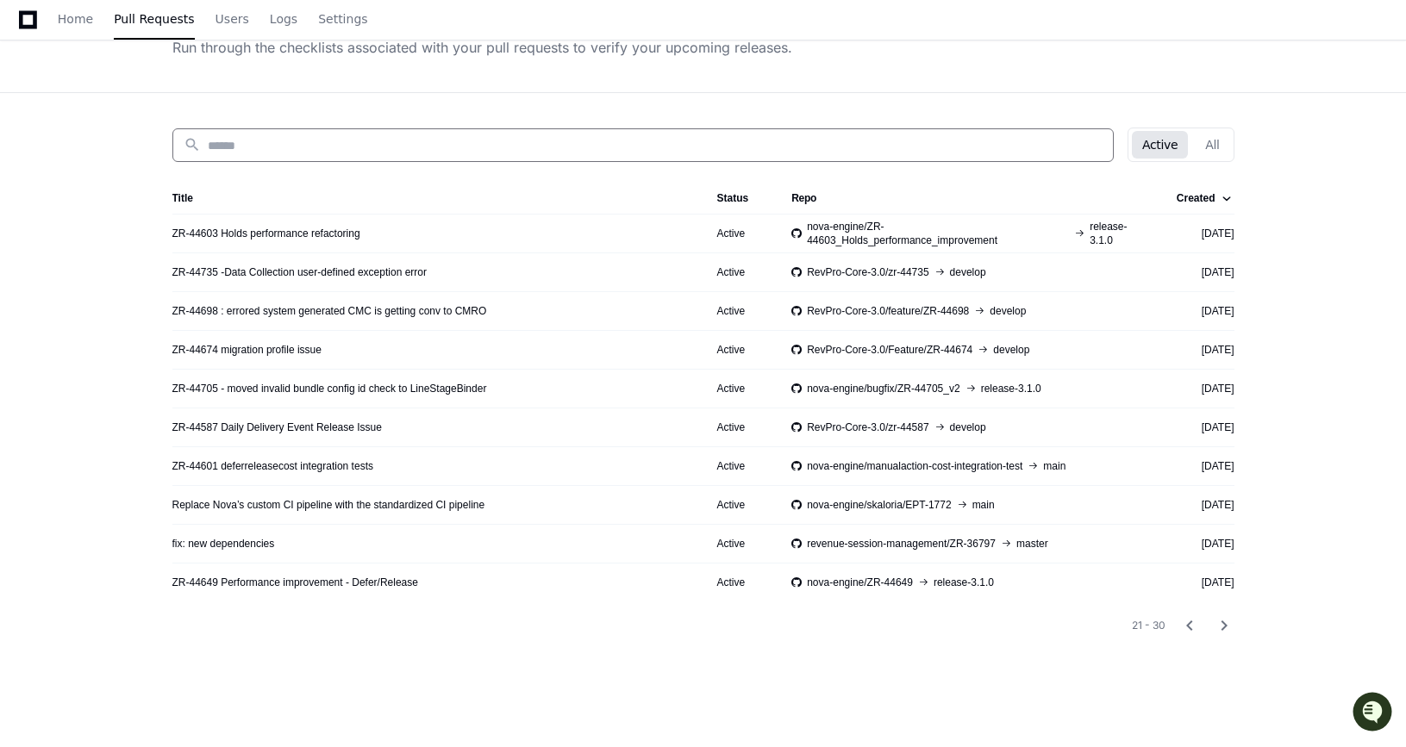
click at [286, 141] on input at bounding box center [655, 145] width 895 height 17
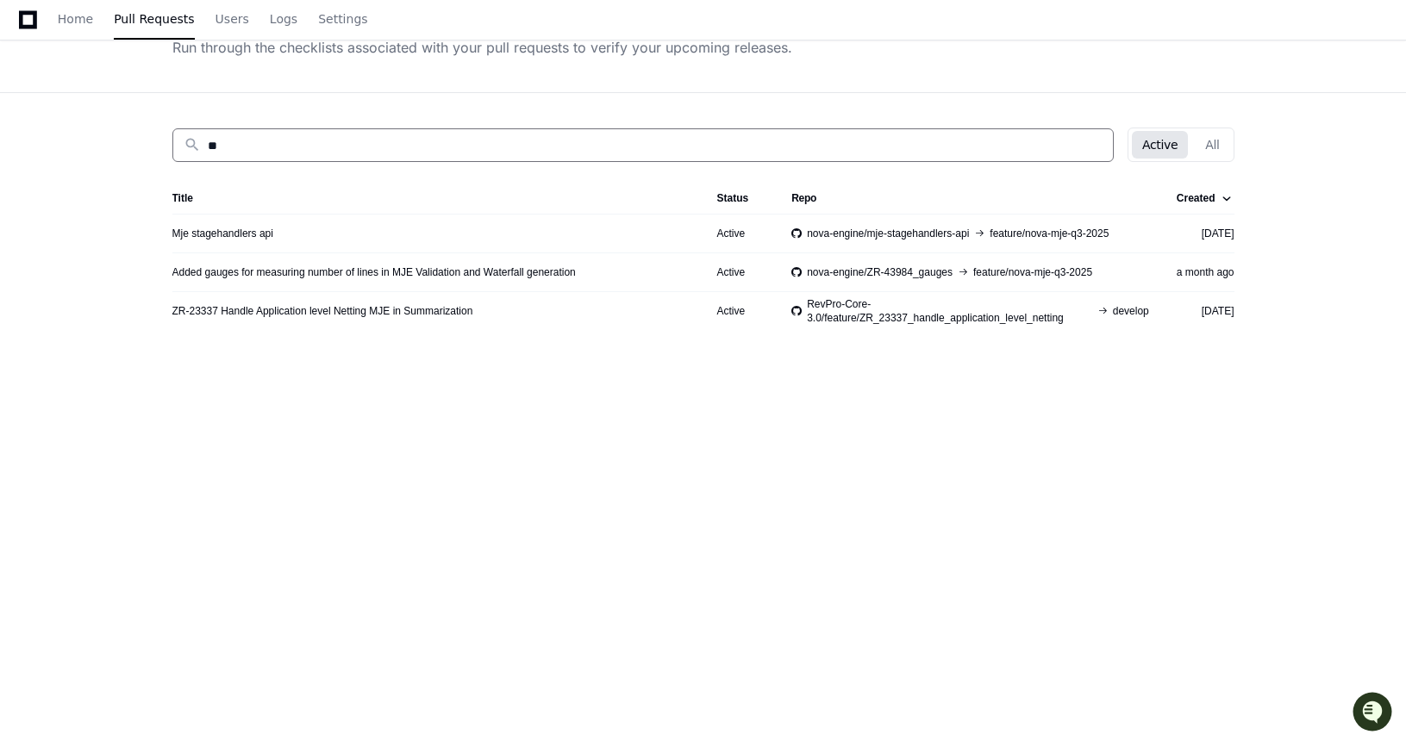
type input "*"
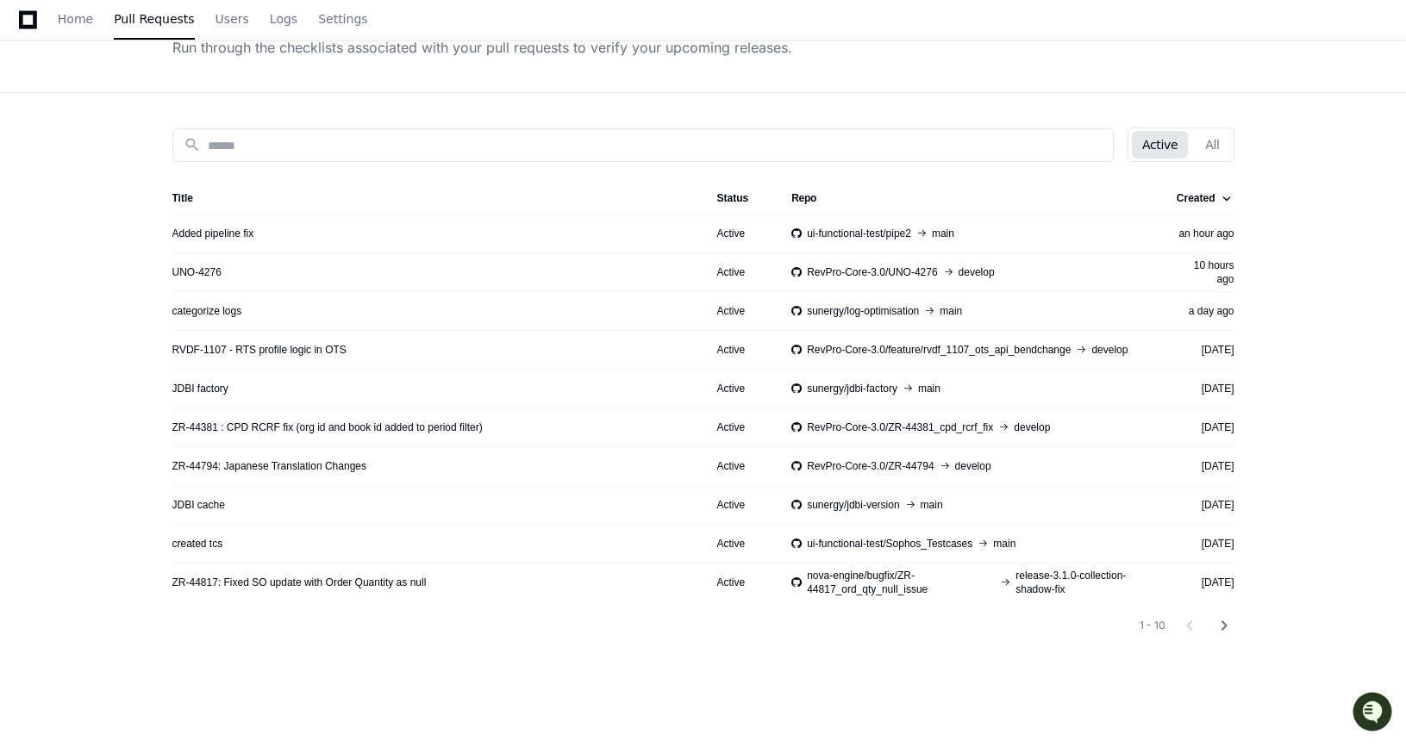
click at [70, 223] on app-pull-request-list-page "Pull Requests Run through the checklists associated with your pull requests to …" at bounding box center [703, 403] width 1406 height 876
